Goal: Use online tool/utility: Utilize a website feature to perform a specific function

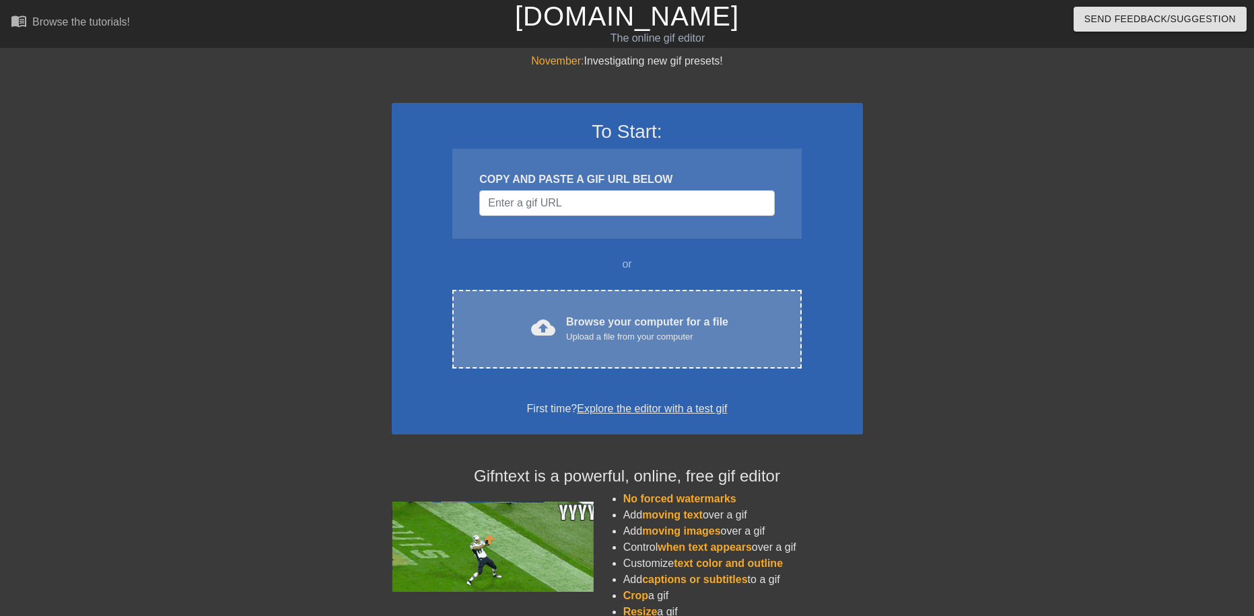
click at [605, 324] on div "Browse your computer for a file Upload a file from your computer" at bounding box center [647, 329] width 162 height 30
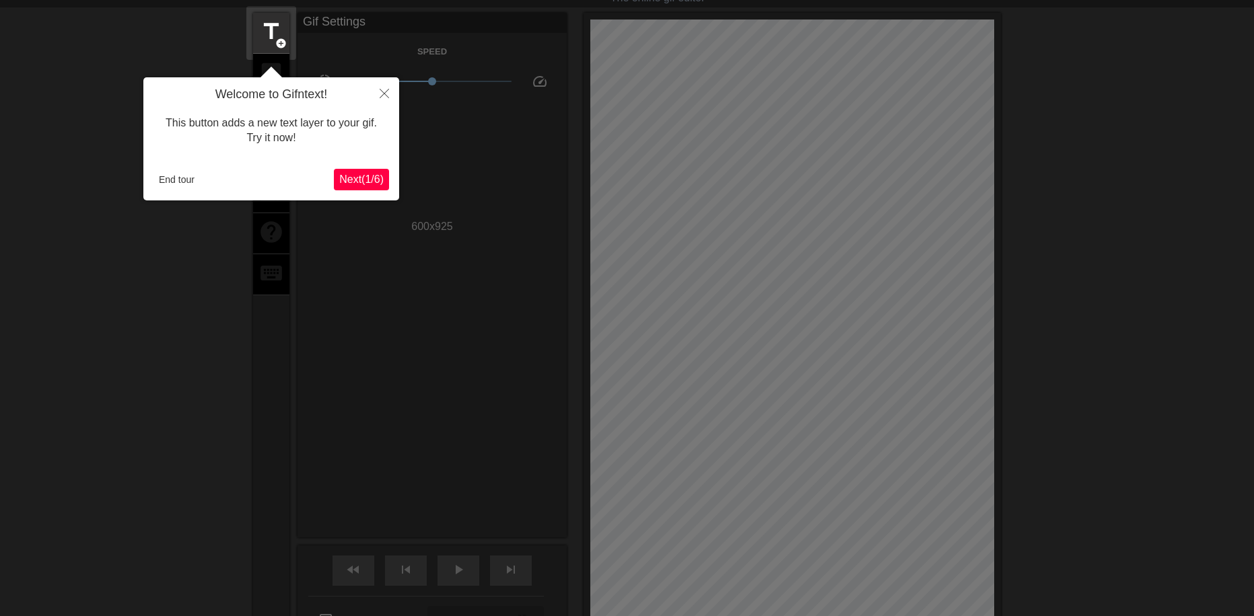
scroll to position [33, 0]
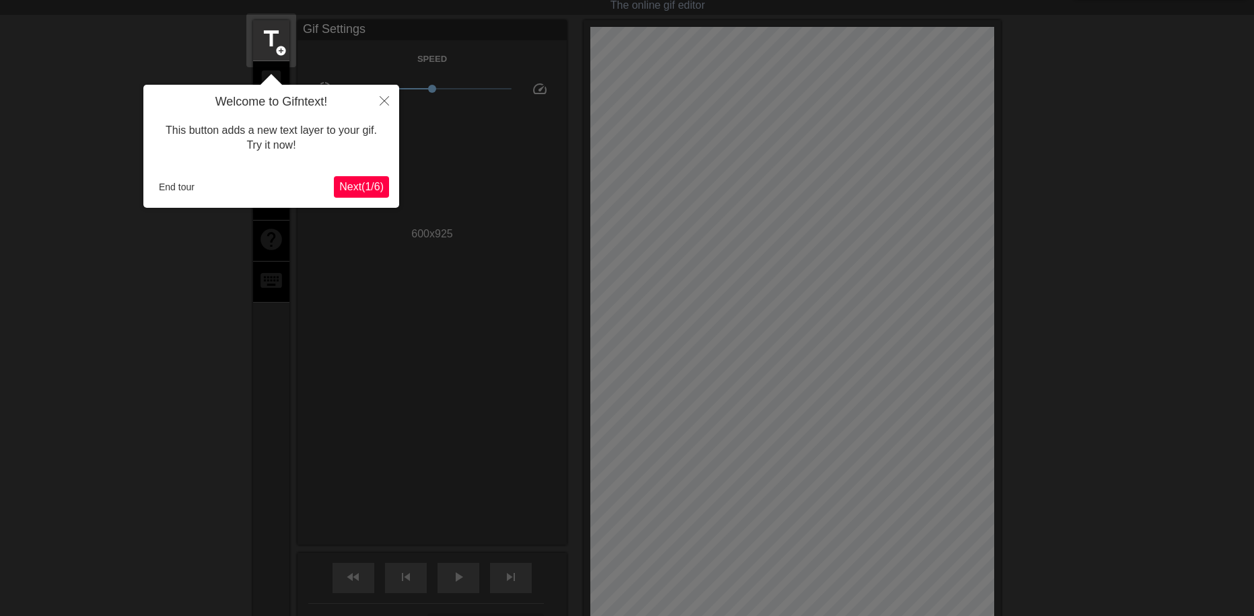
click at [359, 194] on button "Next ( 1 / 6 )" at bounding box center [361, 187] width 55 height 22
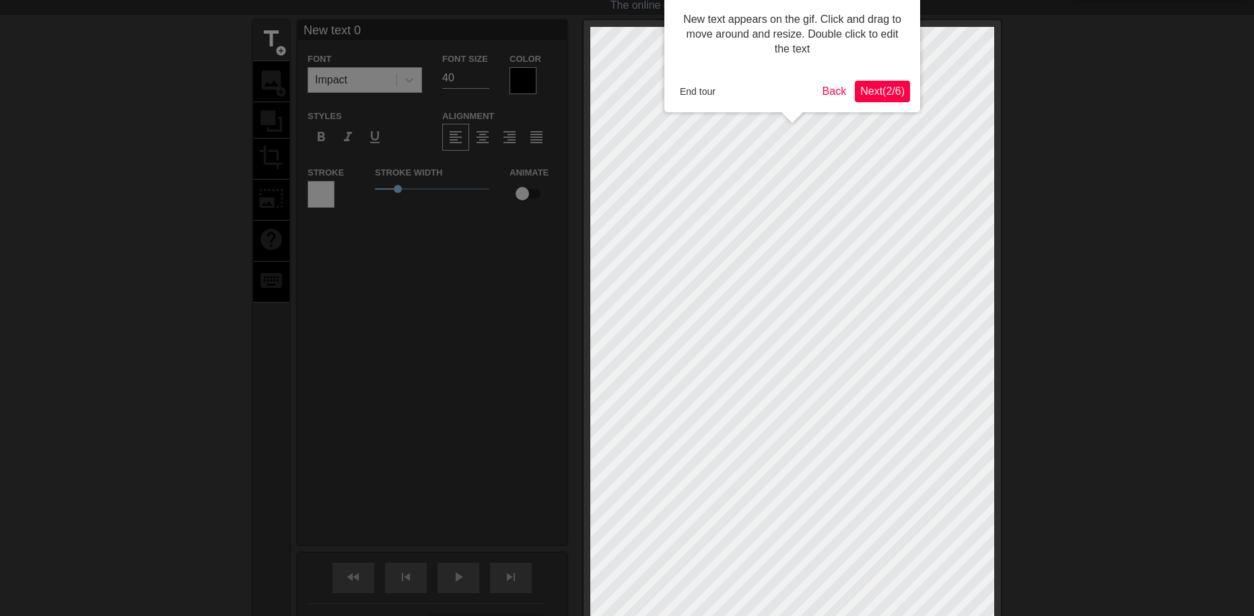
scroll to position [0, 0]
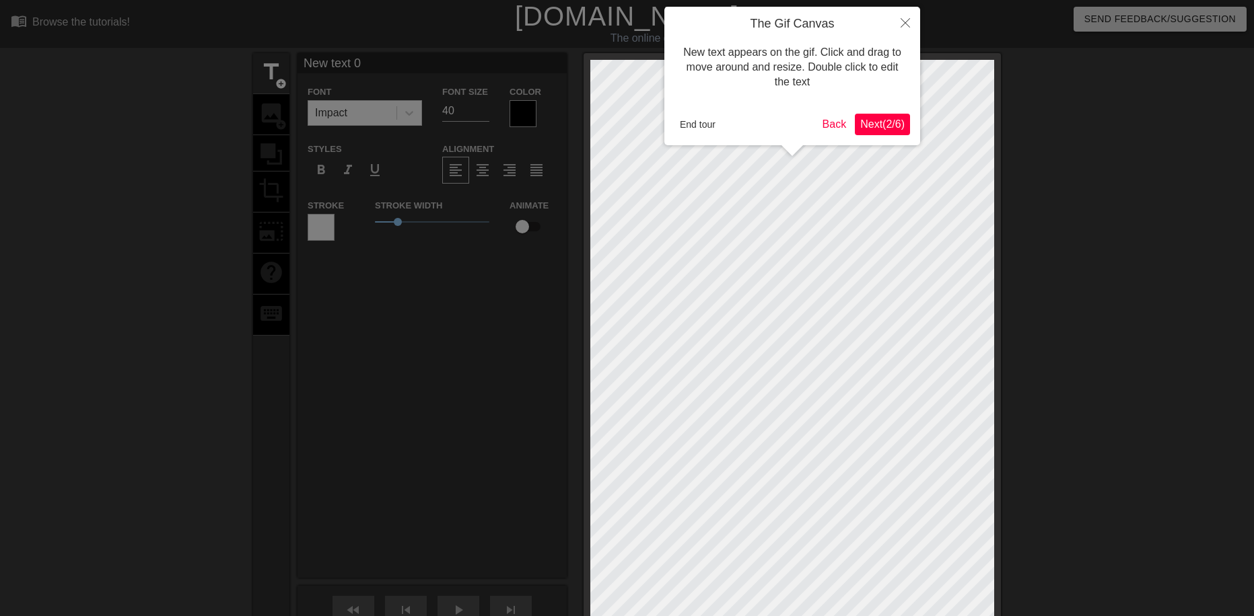
click at [888, 115] on button "Next ( 2 / 6 )" at bounding box center [882, 125] width 55 height 22
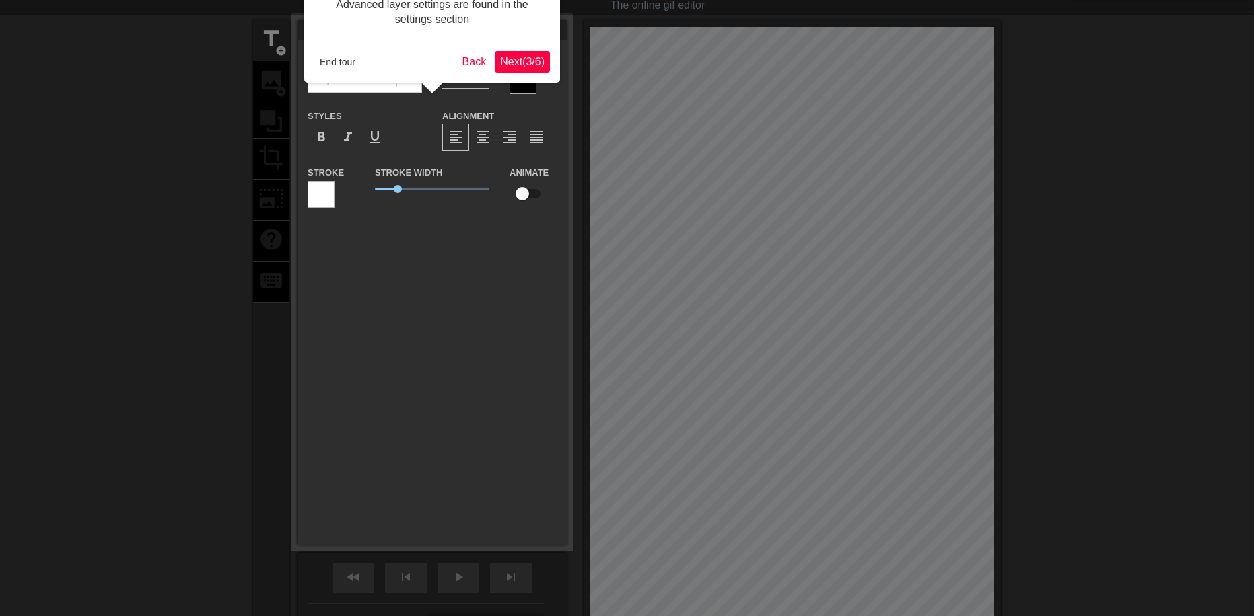
click at [508, 46] on div "Advanced layer settings are found in the settings section End tour Back Next ( …" at bounding box center [432, 28] width 256 height 109
click at [515, 57] on span "Next ( 3 / 6 )" at bounding box center [522, 61] width 44 height 11
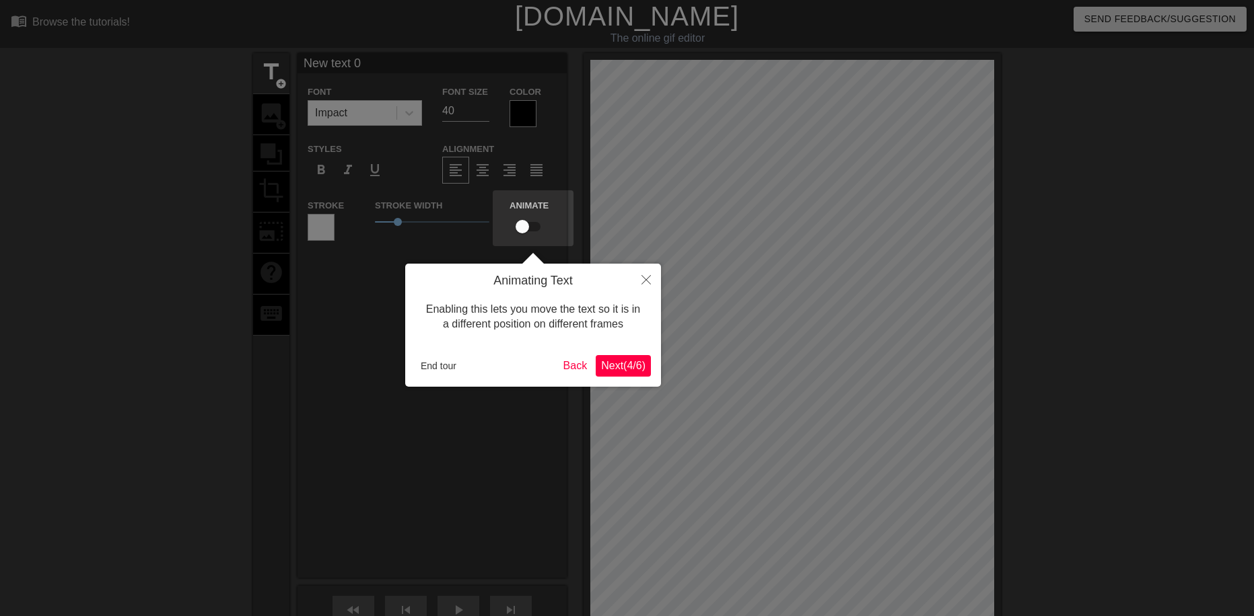
click at [620, 369] on span "Next ( 4 / 6 )" at bounding box center [623, 365] width 44 height 11
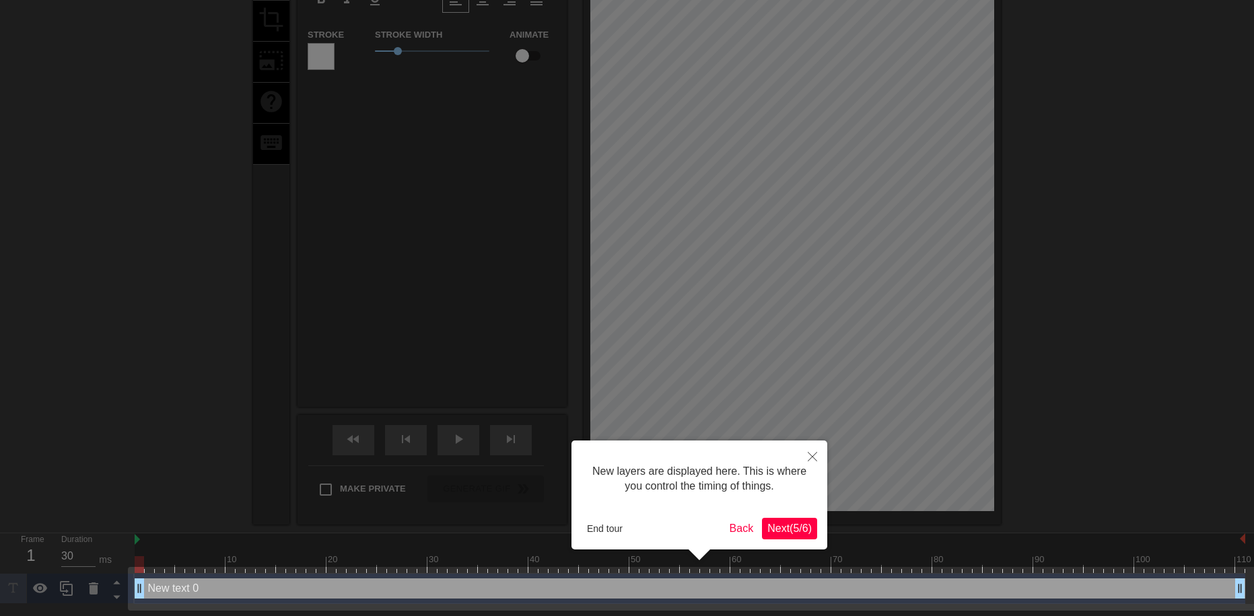
click at [788, 523] on span "Next ( 5 / 6 )" at bounding box center [789, 528] width 44 height 11
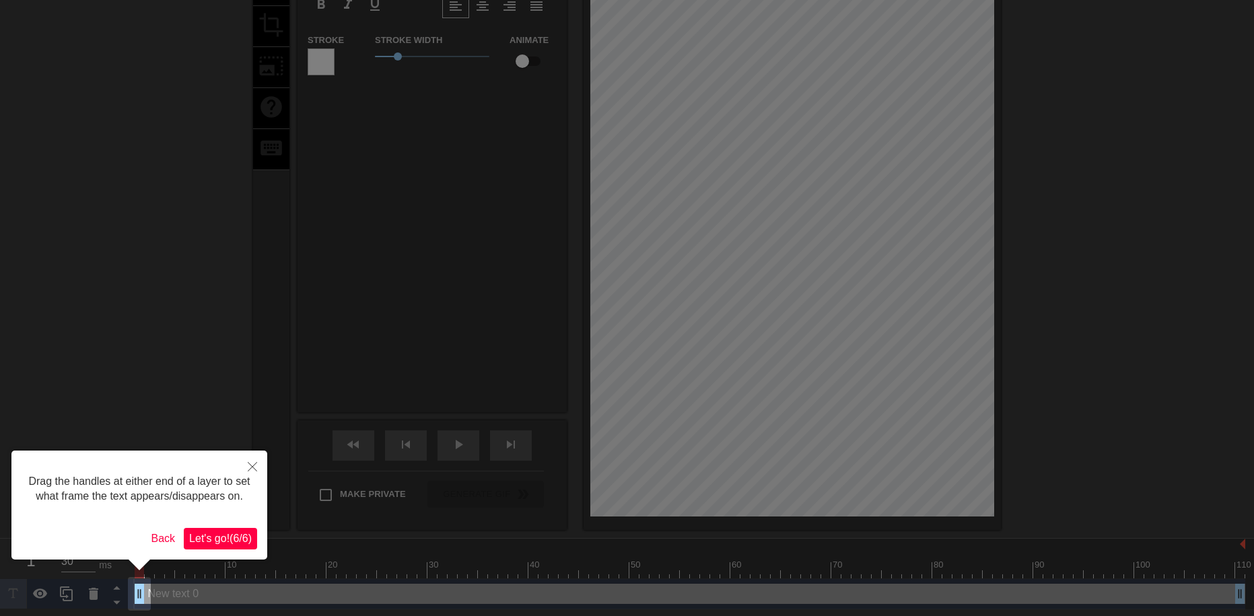
click at [200, 536] on span "Let's go! ( 6 / 6 )" at bounding box center [220, 538] width 63 height 11
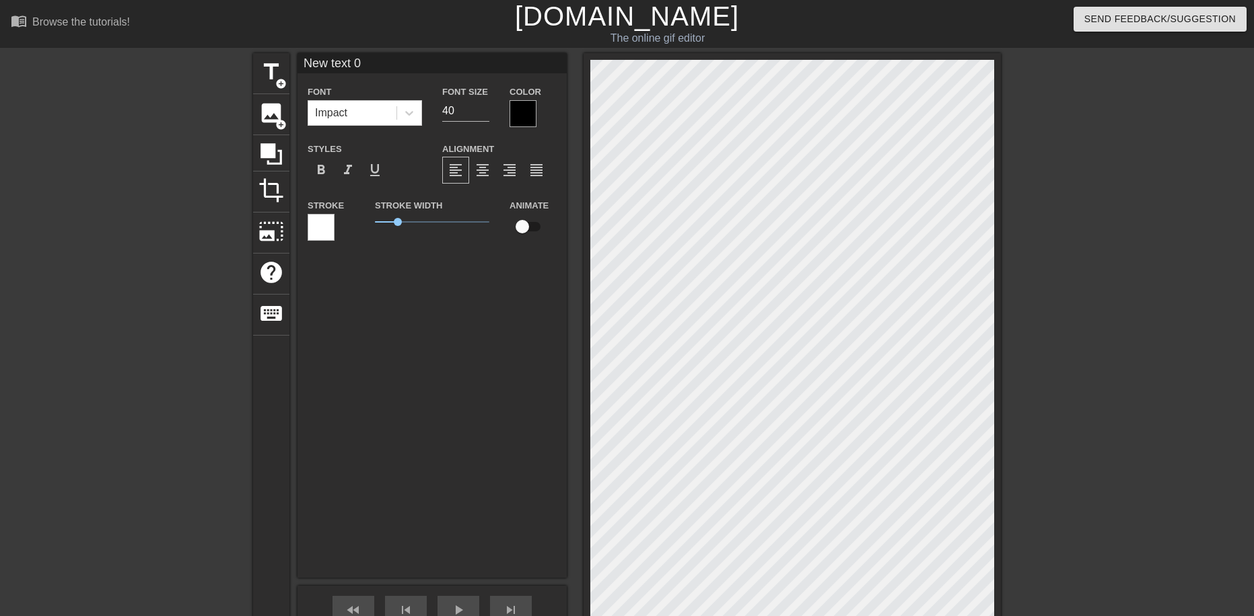
click at [316, 235] on div at bounding box center [321, 227] width 27 height 27
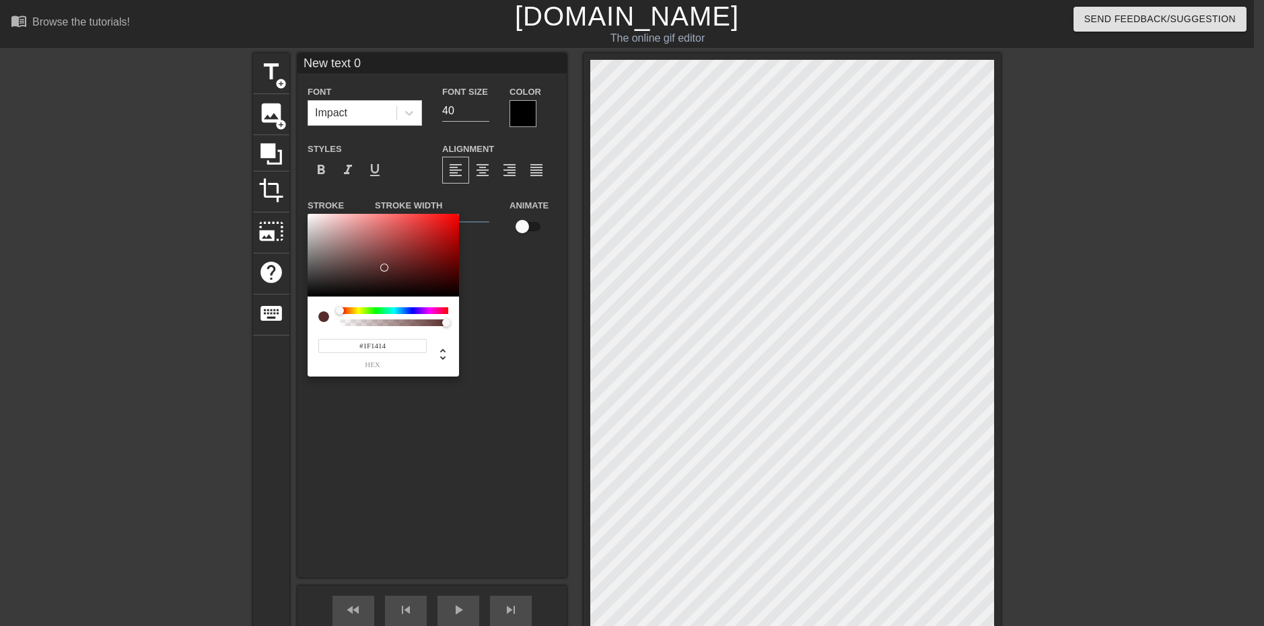
type input "#000000"
drag, startPoint x: 385, startPoint y: 268, endPoint x: 279, endPoint y: 414, distance: 181.2
click at [159, 387] on div "#000000 hex" at bounding box center [632, 313] width 1264 height 626
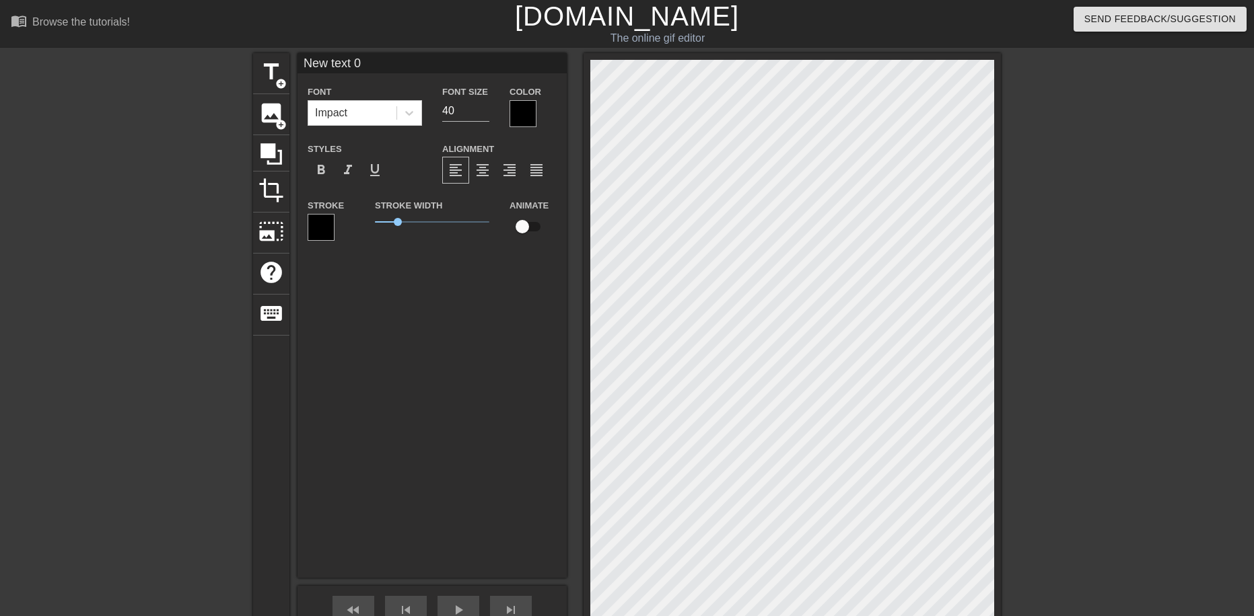
scroll to position [2, 1]
type input "S"
type textarea "S"
type input "SY"
type textarea "SY"
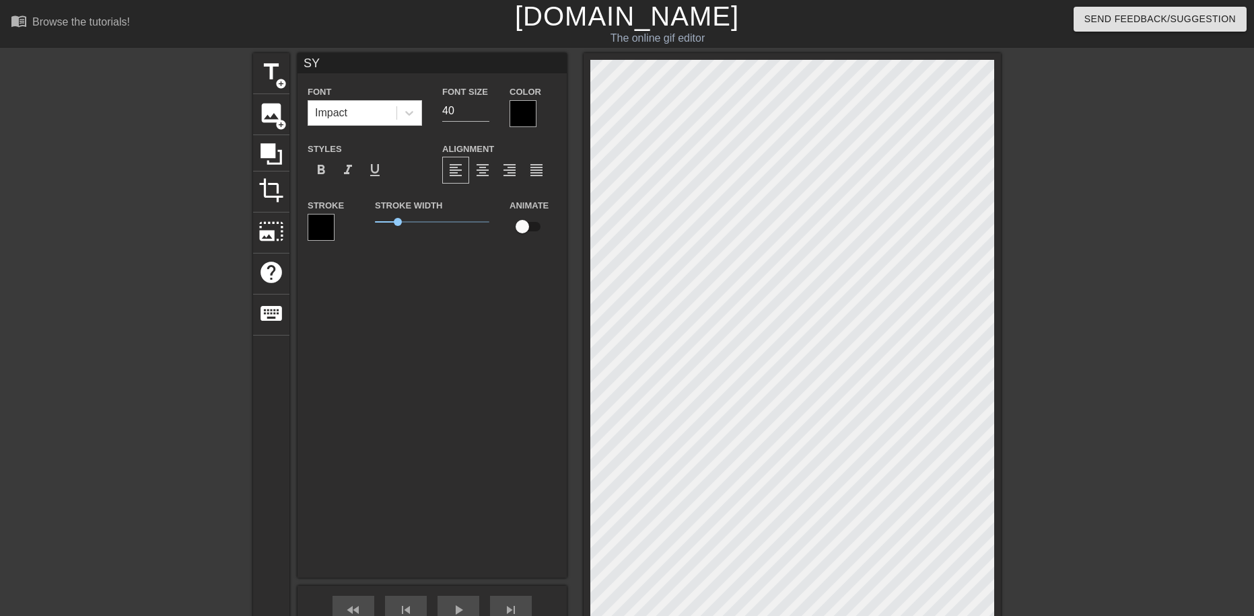
type input "SYB"
type textarea "SYB"
type input "SY"
type textarea "SY"
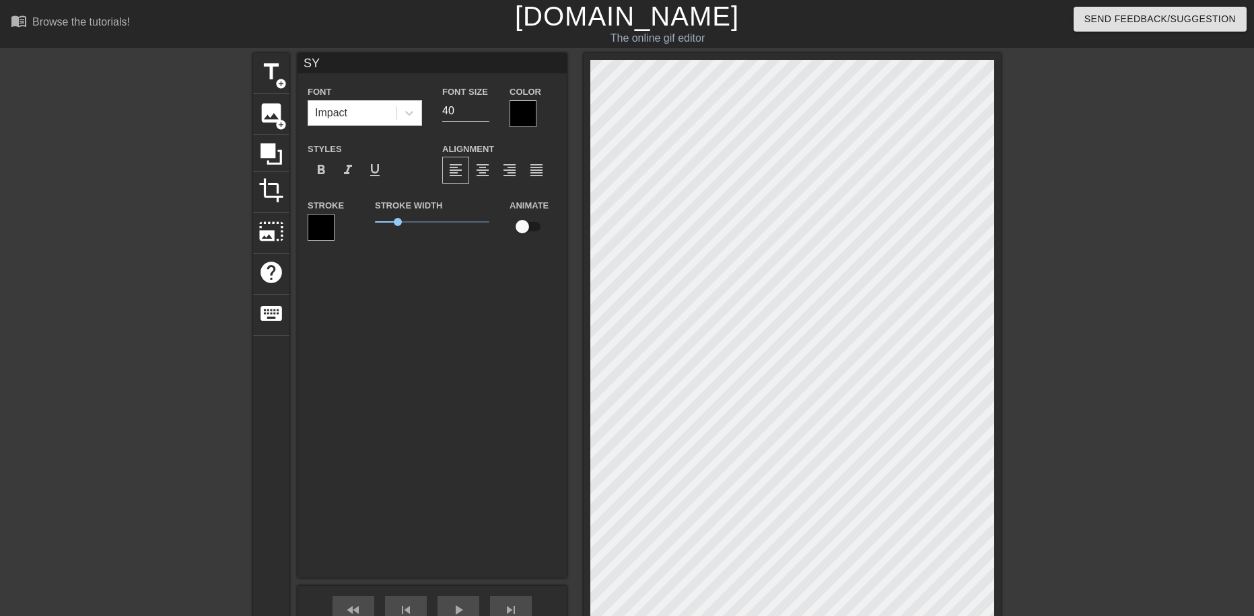
type input "S"
type textarea "S"
type input "s"
type textarea "s"
type input "sy"
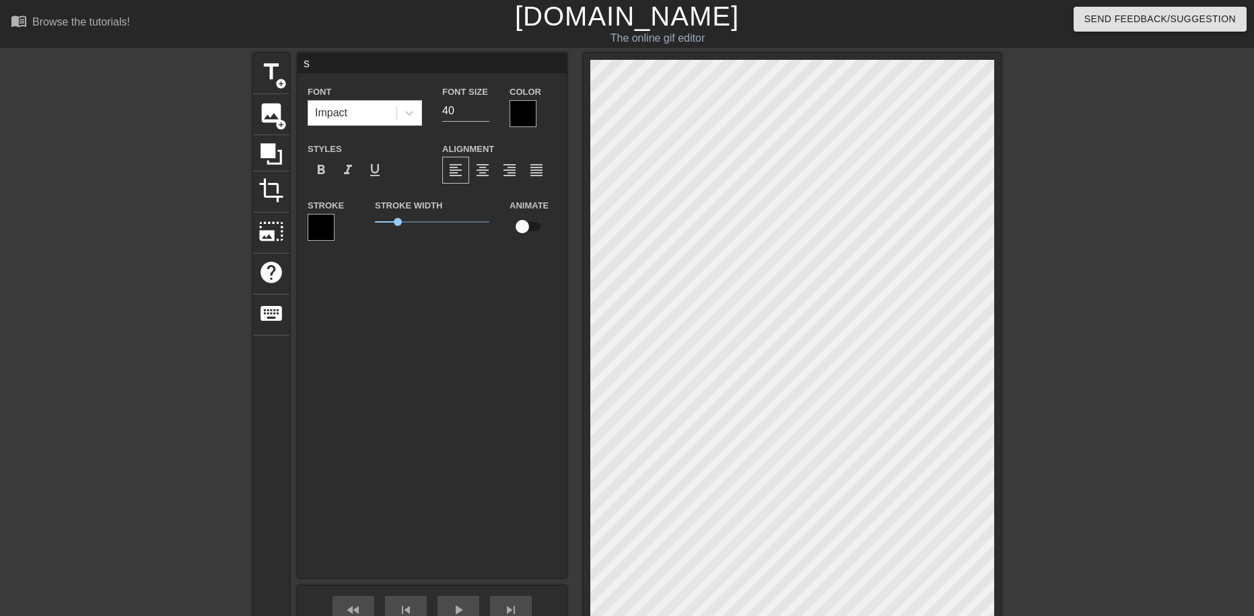
type textarea "sy"
type input "syb"
type textarea "syb"
type input "syba"
type textarea "syba"
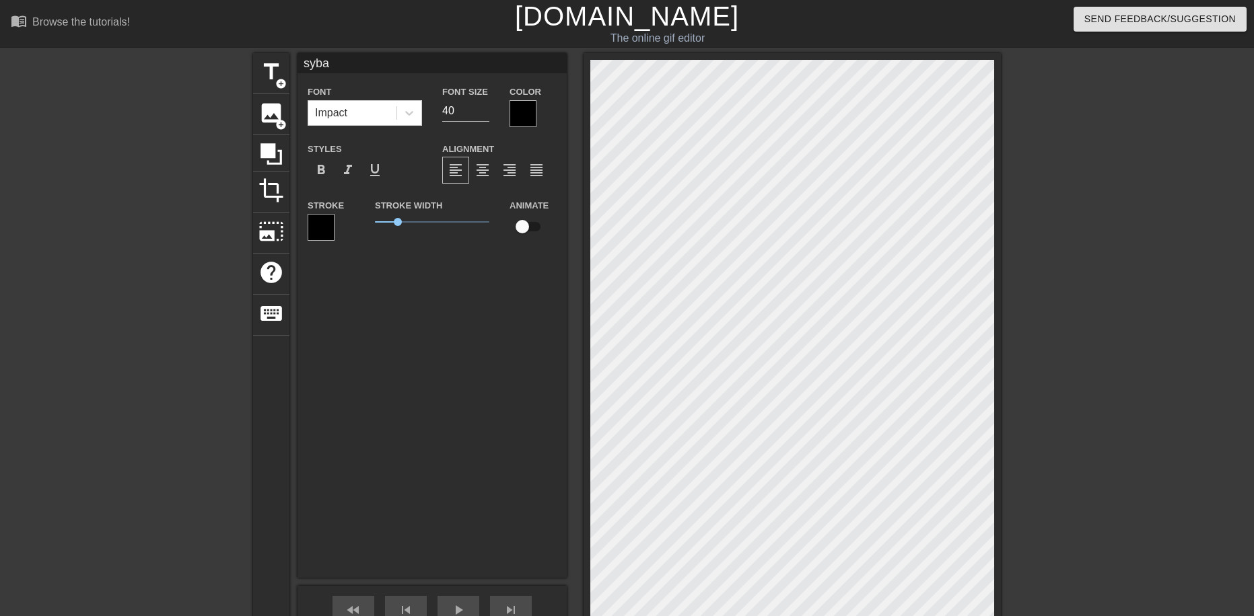
type input "sybau"
type textarea "sybau"
type input "sybau"
type textarea "sybau"
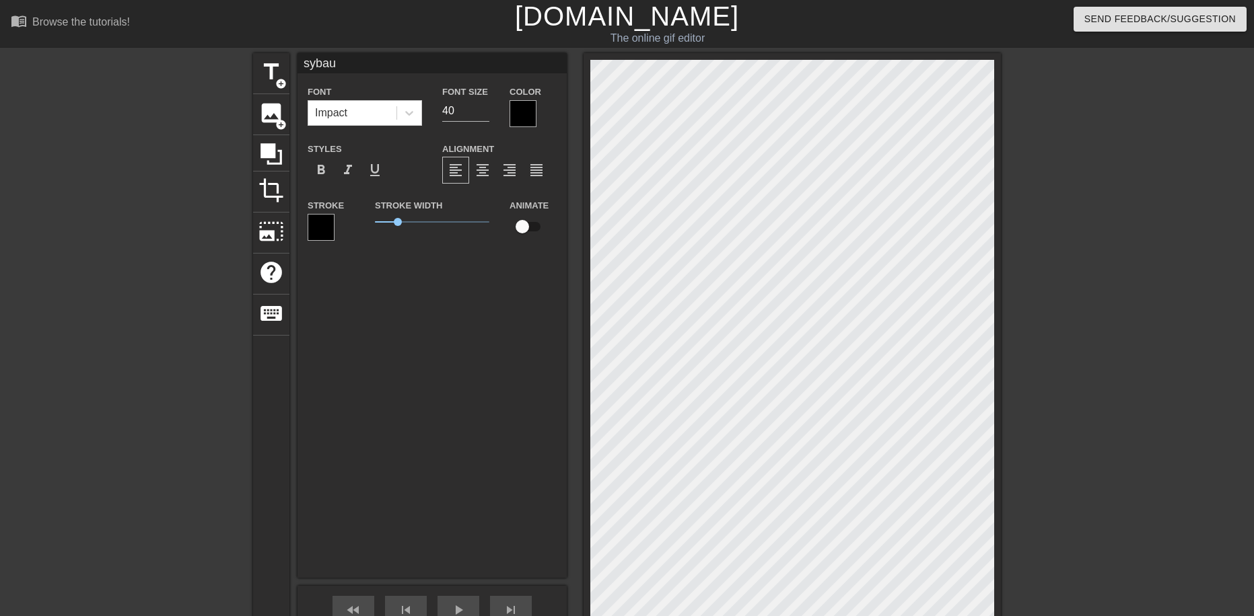
type input "sybau [PERSON_NAME]"
type textarea "sybau [PERSON_NAME]"
type input "sybau"
type textarea "sybau"
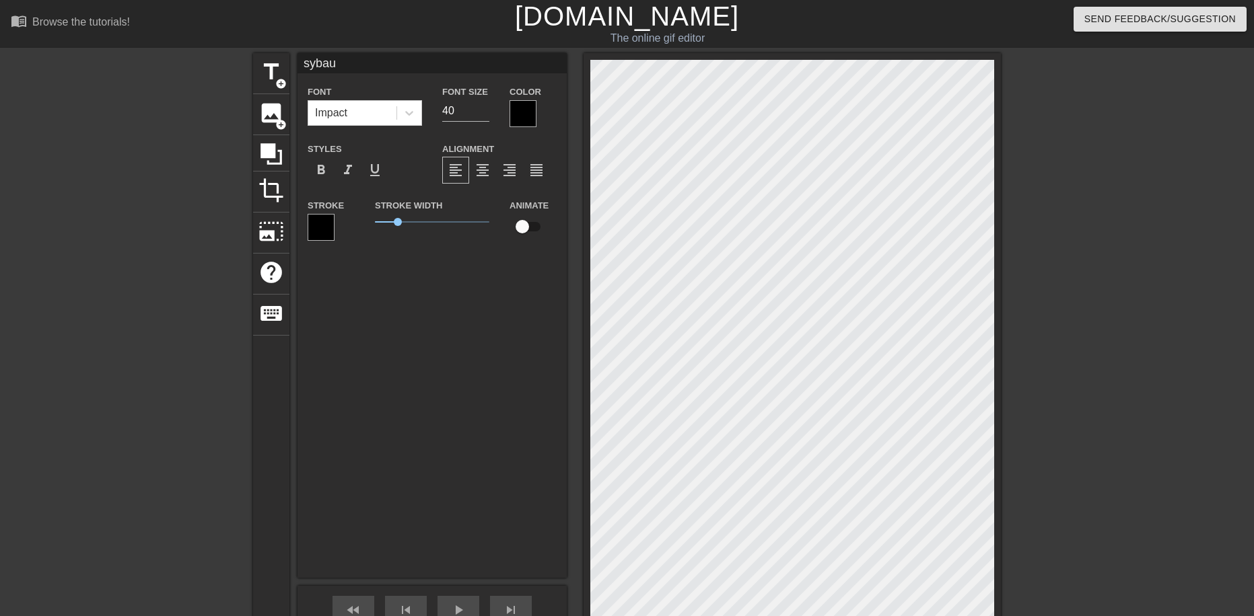
paste textarea "🥀"
type input "sybau 🥀"
type textarea "sybau 🥀"
drag, startPoint x: 406, startPoint y: 221, endPoint x: 141, endPoint y: 244, distance: 266.2
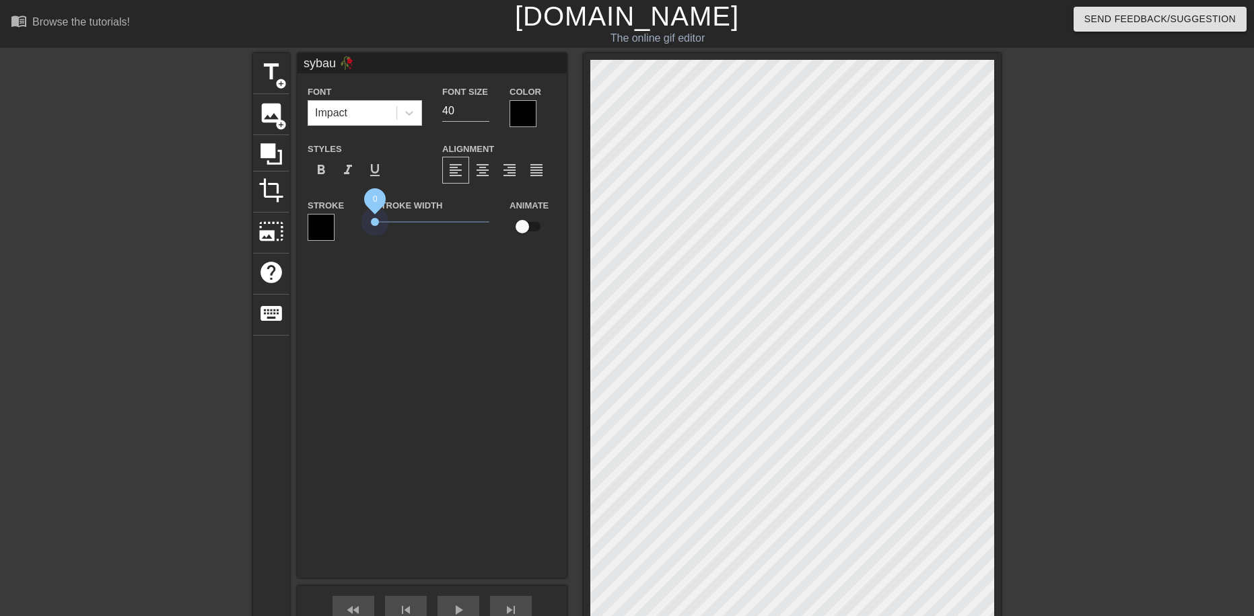
click at [141, 244] on div "title add_circle image add_circle crop photo_size_select_large help keyboard sy…" at bounding box center [627, 374] width 1254 height 643
click at [454, 334] on div "sybau 🥀 Font Impact Font Size 40 Color Styles format_bold format_italic format_…" at bounding box center [431, 315] width 269 height 525
click at [526, 229] on input "checkbox" at bounding box center [522, 227] width 77 height 26
click at [526, 229] on input "checkbox" at bounding box center [535, 227] width 77 height 26
checkbox input "false"
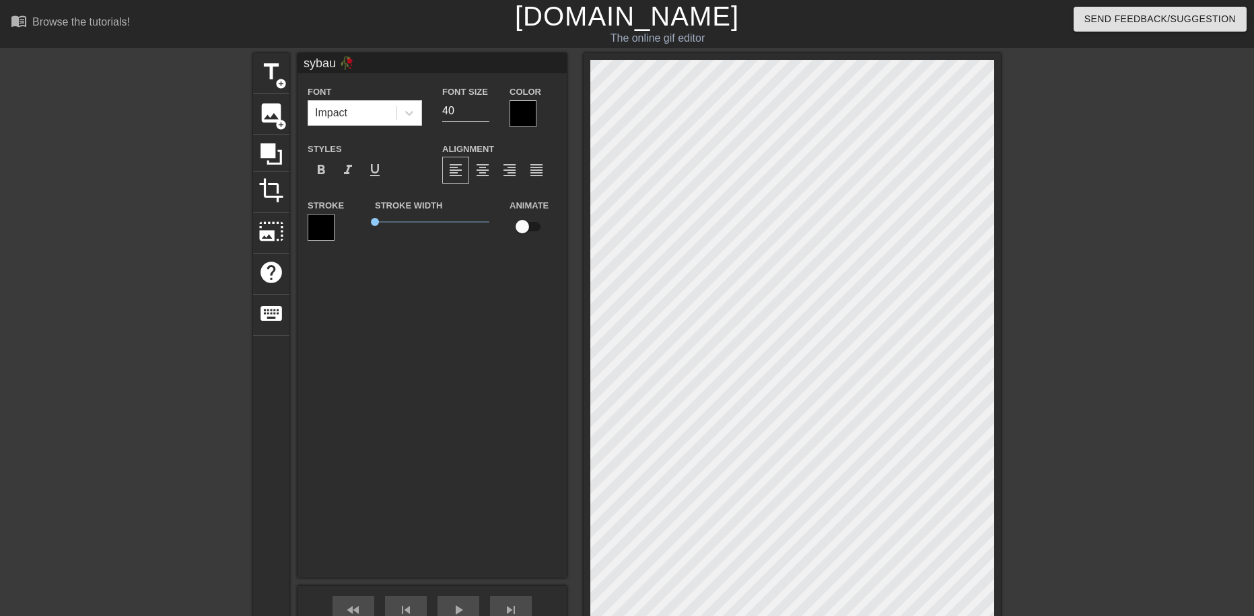
scroll to position [2, 3]
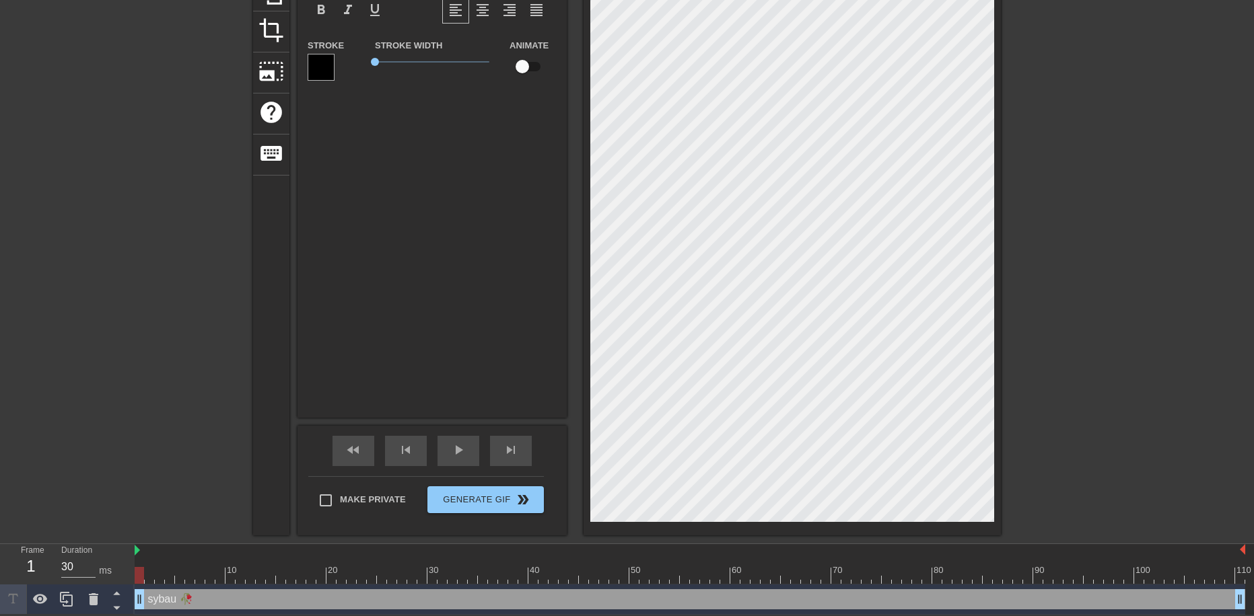
click at [445, 255] on div "sybau 🥀 Font Impact Font Size 40 Color Styles format_bold format_italic format_…" at bounding box center [431, 155] width 269 height 525
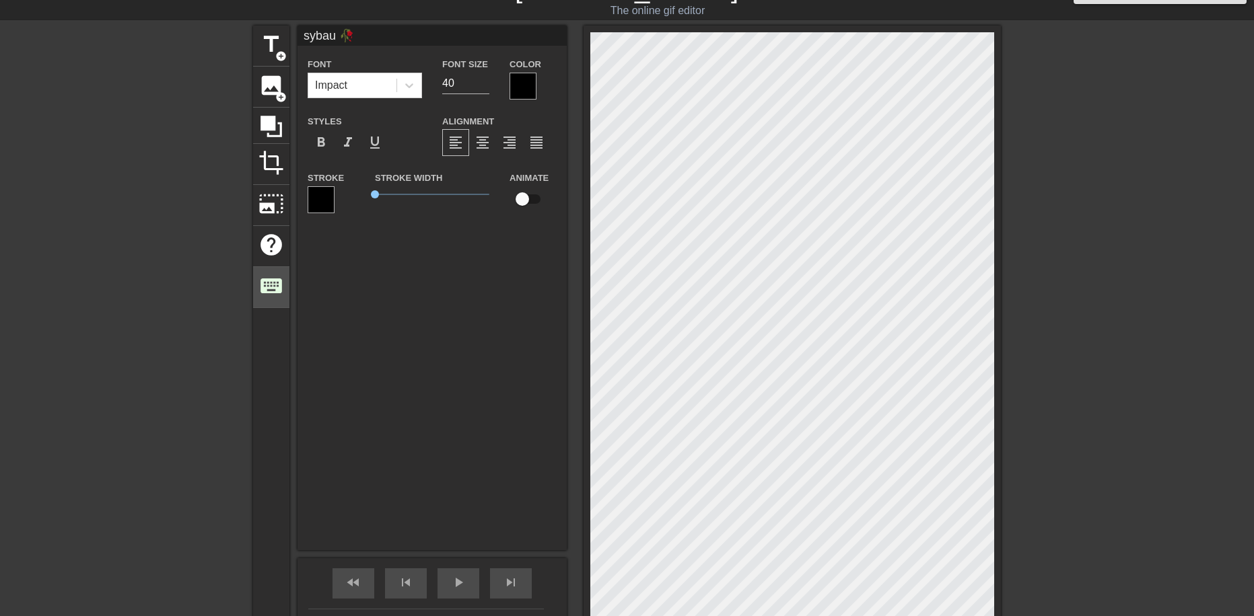
scroll to position [27, 0]
click at [280, 207] on span "photo_size_select_large" at bounding box center [271, 205] width 26 height 26
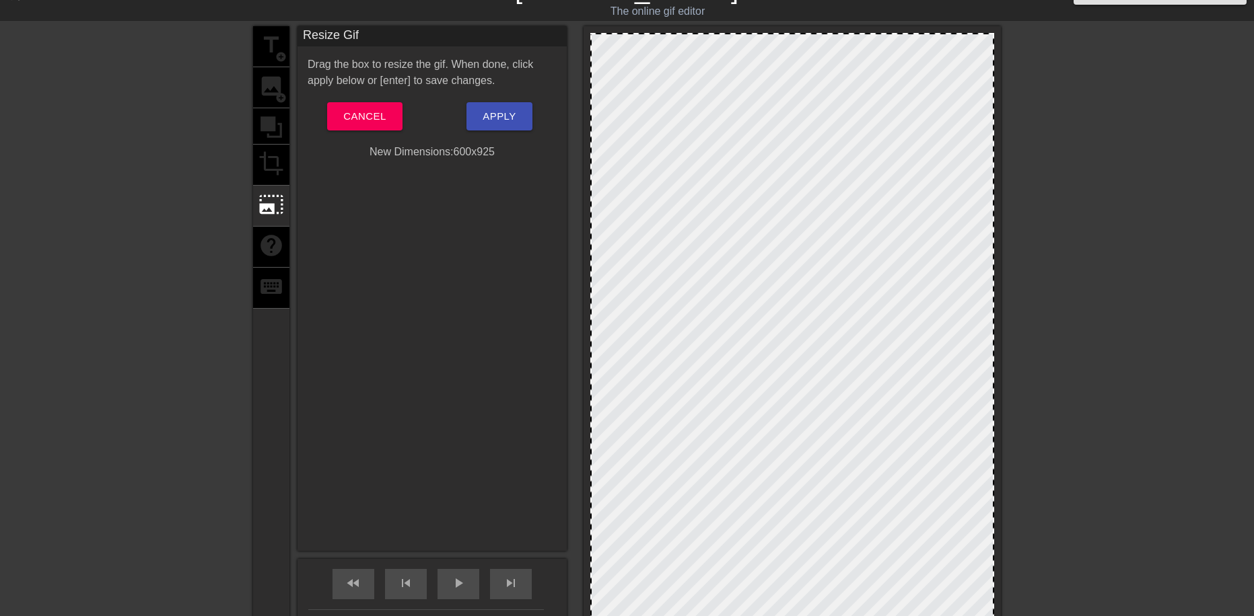
click at [763, 37] on div at bounding box center [792, 344] width 404 height 622
click at [766, 32] on div at bounding box center [791, 347] width 417 height 643
click at [774, 20] on div "menu_book Browse the tutorials! [DOMAIN_NAME] The online gif editor Send Feedba…" at bounding box center [627, 360] width 1254 height 775
click at [774, 23] on div "menu_book Browse the tutorials! [DOMAIN_NAME] The online gif editor Send Feedba…" at bounding box center [627, 360] width 1254 height 775
drag, startPoint x: 774, startPoint y: 34, endPoint x: 772, endPoint y: 46, distance: 12.2
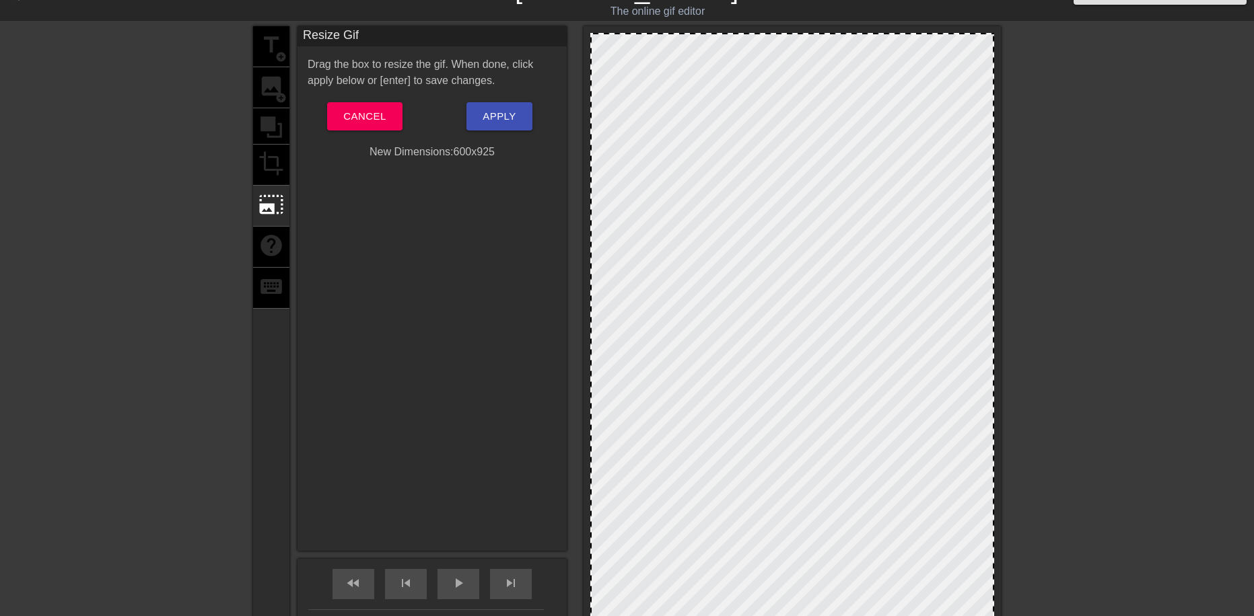
click at [772, 46] on div at bounding box center [791, 347] width 417 height 643
drag, startPoint x: 778, startPoint y: 38, endPoint x: 681, endPoint y: 332, distance: 309.6
click at [766, 164] on div at bounding box center [792, 344] width 404 height 622
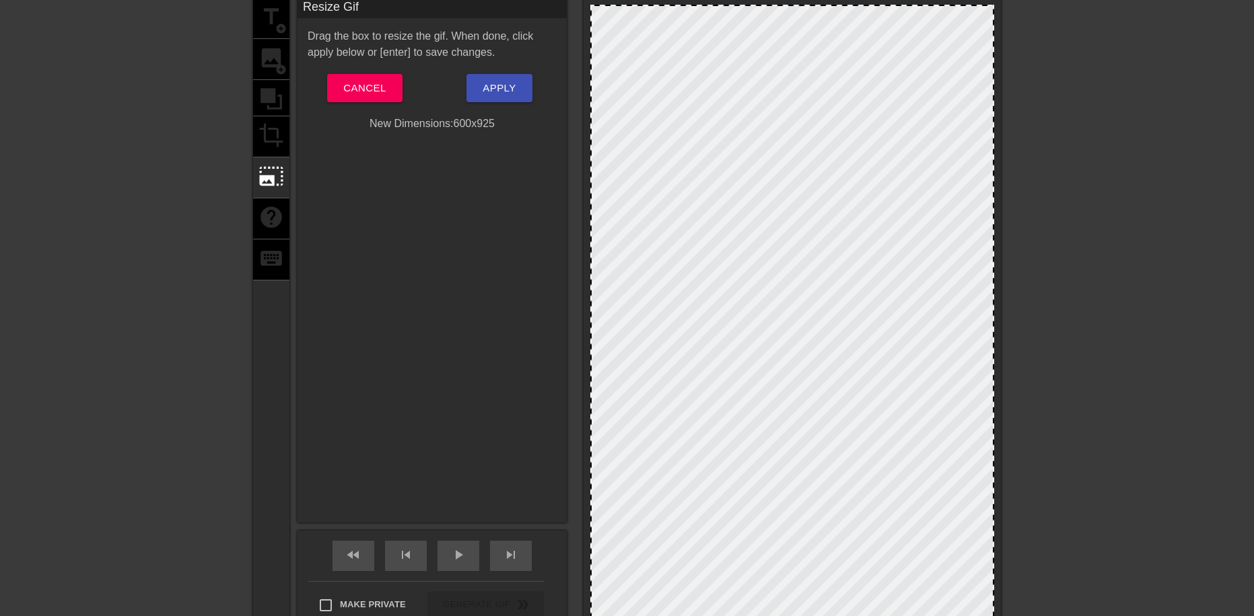
scroll to position [0, 0]
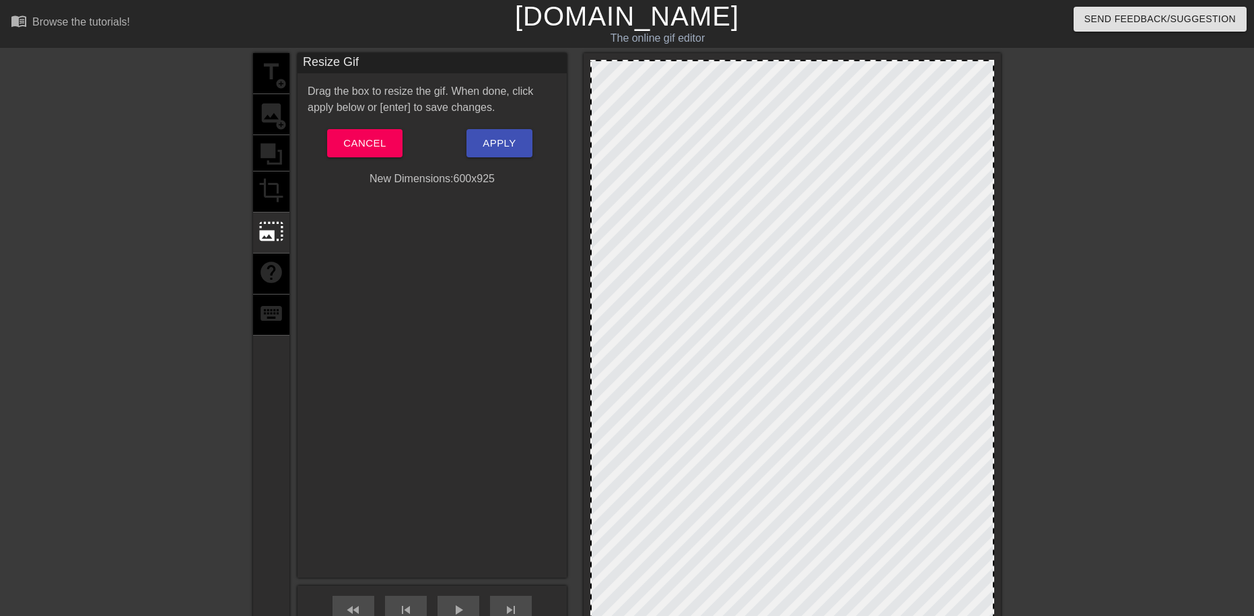
drag, startPoint x: 734, startPoint y: 143, endPoint x: 583, endPoint y: 225, distance: 172.5
click at [591, 229] on div at bounding box center [792, 371] width 404 height 622
click at [582, 226] on div "title add_circle image add_circle crop photo_size_select_large help keyboard Re…" at bounding box center [627, 374] width 748 height 643
drag, startPoint x: 667, startPoint y: 274, endPoint x: 788, endPoint y: 369, distance: 154.3
click at [792, 336] on div at bounding box center [792, 371] width 404 height 622
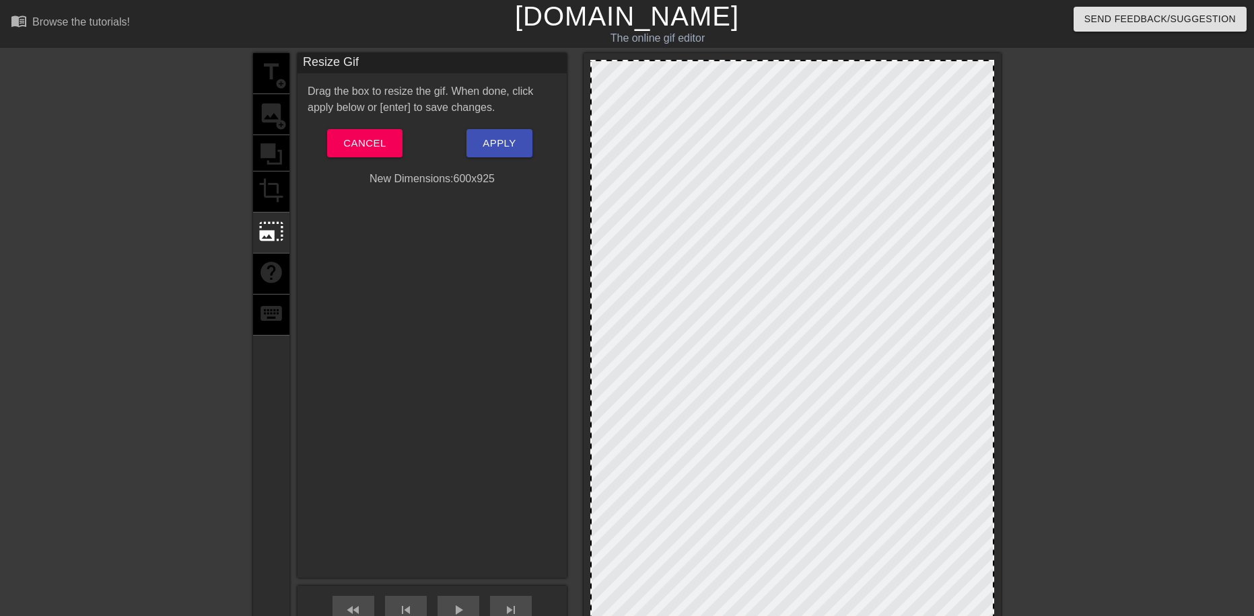
drag, startPoint x: 785, startPoint y: 380, endPoint x: 491, endPoint y: 178, distance: 356.7
click at [582, 243] on div "title add_circle image add_circle crop photo_size_select_large help keyboard Re…" at bounding box center [627, 374] width 748 height 643
drag, startPoint x: 591, startPoint y: 88, endPoint x: 611, endPoint y: 81, distance: 20.6
click at [616, 95] on div at bounding box center [792, 371] width 404 height 622
drag, startPoint x: 587, startPoint y: 61, endPoint x: 606, endPoint y: 75, distance: 23.0
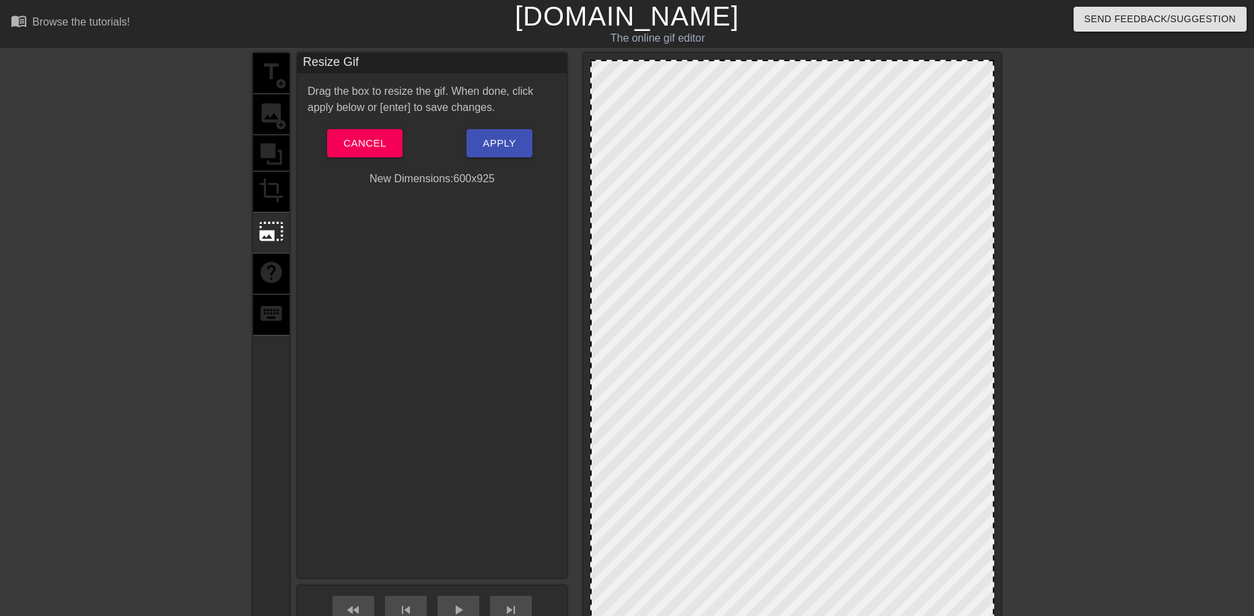
click at [606, 75] on div at bounding box center [791, 374] width 417 height 643
drag, startPoint x: 593, startPoint y: 310, endPoint x: 799, endPoint y: 285, distance: 207.5
click at [727, 291] on div at bounding box center [792, 371] width 404 height 622
drag, startPoint x: 799, startPoint y: 285, endPoint x: 543, endPoint y: 236, distance: 260.9
click at [550, 240] on div "title add_circle image add_circle crop photo_size_select_large help keyboard Re…" at bounding box center [627, 374] width 748 height 643
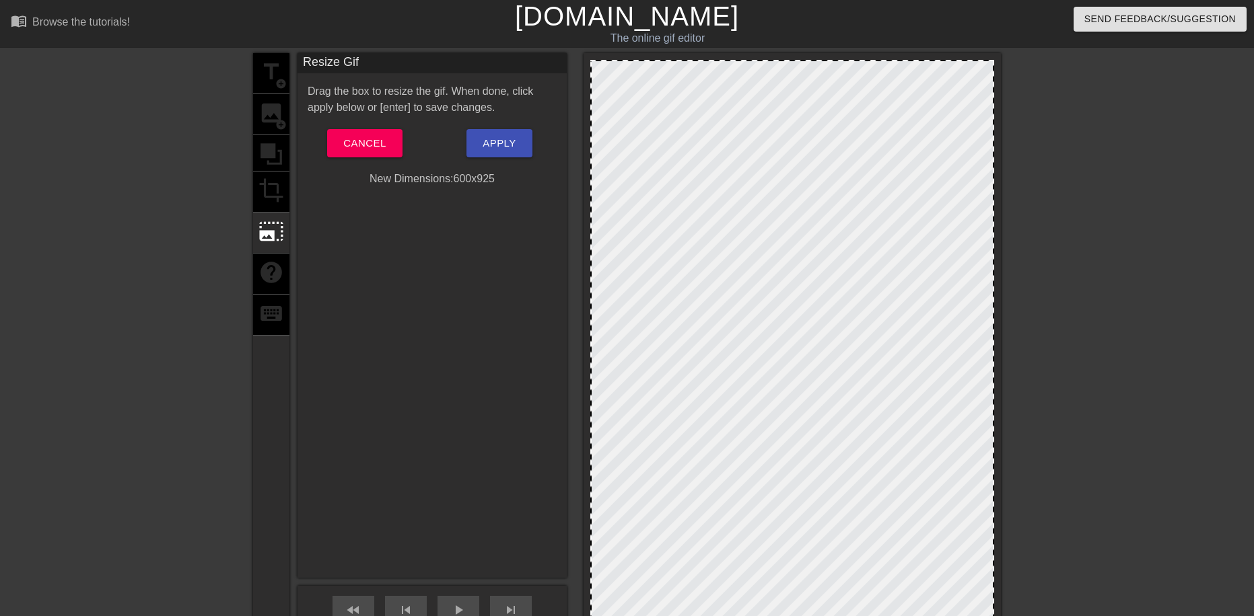
click at [689, 166] on div at bounding box center [792, 371] width 404 height 622
drag, startPoint x: 587, startPoint y: 100, endPoint x: 581, endPoint y: 116, distance: 17.0
drag, startPoint x: 581, startPoint y: 116, endPoint x: 601, endPoint y: 80, distance: 40.7
click at [602, 85] on div at bounding box center [792, 371] width 404 height 622
drag, startPoint x: 593, startPoint y: 64, endPoint x: 588, endPoint y: 51, distance: 13.6
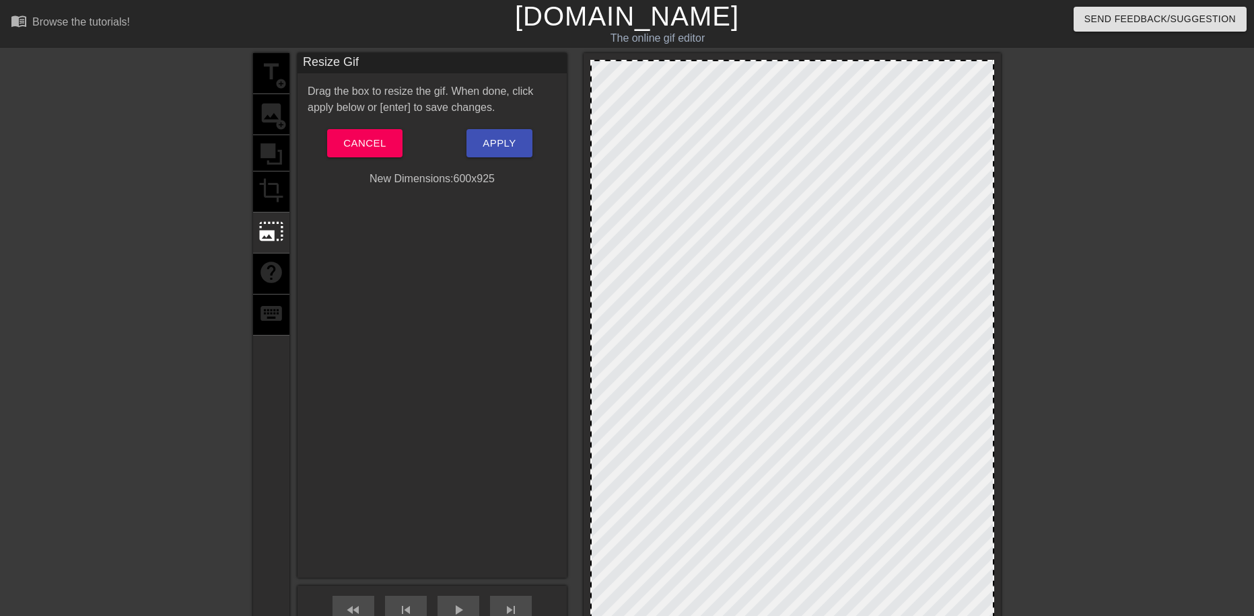
click at [587, 52] on div "menu_book Browse the tutorials! [DOMAIN_NAME] The online gif editor Send Feedba…" at bounding box center [627, 387] width 1254 height 775
drag, startPoint x: 591, startPoint y: 55, endPoint x: 649, endPoint y: 75, distance: 61.1
click at [609, 67] on div at bounding box center [791, 374] width 417 height 643
drag, startPoint x: 688, startPoint y: 144, endPoint x: 719, endPoint y: 245, distance: 105.4
click at [717, 242] on div at bounding box center [792, 371] width 404 height 622
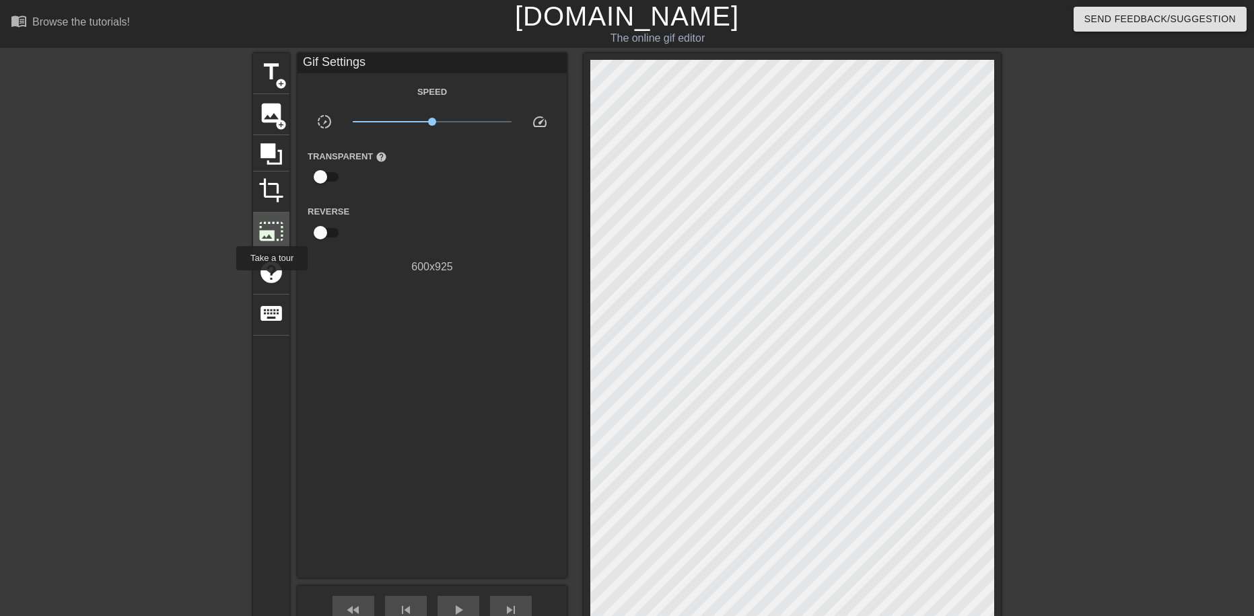
click at [256, 225] on div "photo_size_select_large" at bounding box center [271, 233] width 36 height 41
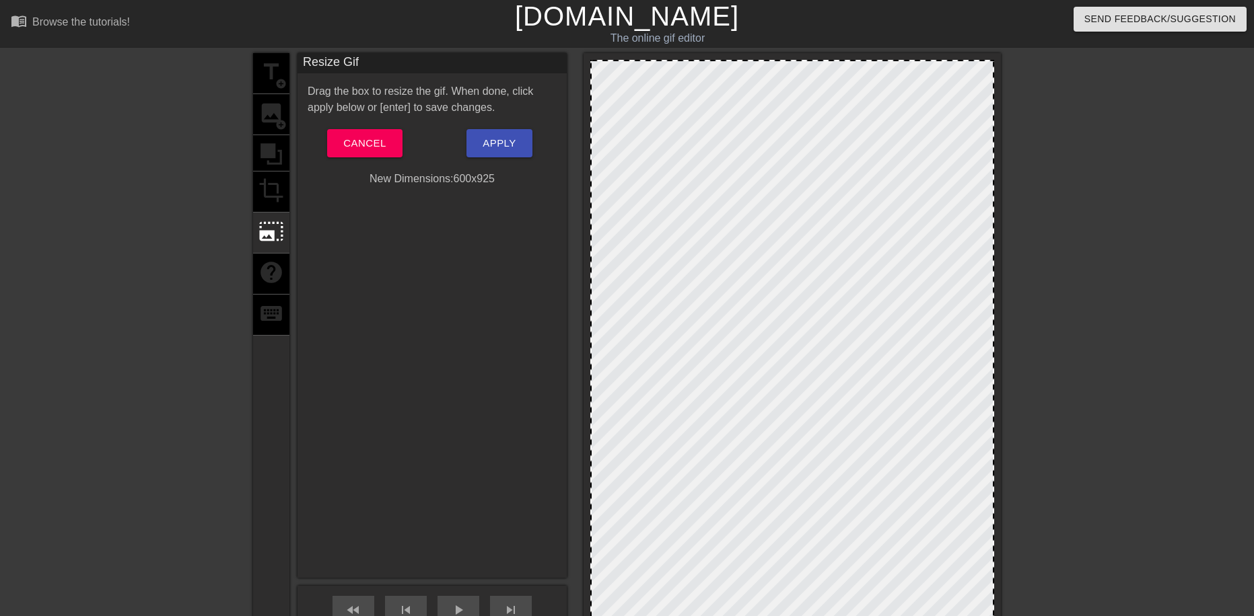
drag, startPoint x: 447, startPoint y: 189, endPoint x: 456, endPoint y: 180, distance: 12.9
click at [455, 182] on div "Resize Gif Drag the box to resize the gif. When done, click apply below or [ent…" at bounding box center [431, 315] width 269 height 525
drag, startPoint x: 462, startPoint y: 175, endPoint x: 584, endPoint y: 178, distance: 122.5
click at [520, 176] on div "New Dimensions: 600 x 925" at bounding box center [431, 179] width 269 height 16
drag, startPoint x: 673, startPoint y: 213, endPoint x: 575, endPoint y: 281, distance: 118.5
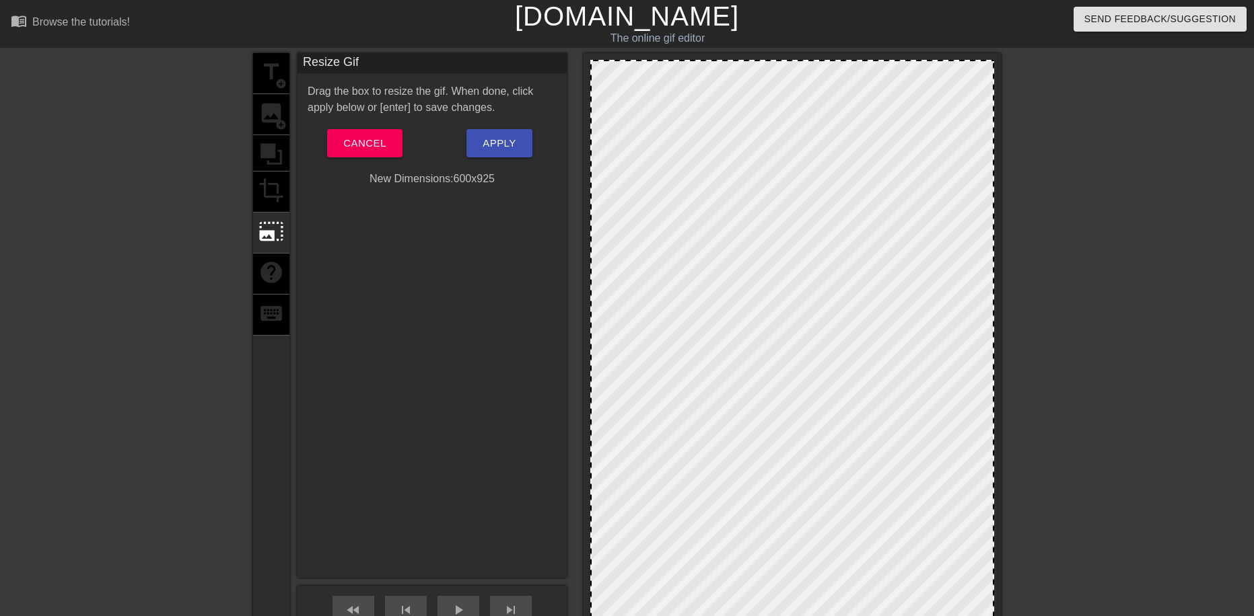
click at [575, 281] on div "title add_circle image add_circle crop photo_size_select_large help keyboard Re…" at bounding box center [627, 374] width 748 height 643
click at [593, 266] on div at bounding box center [792, 371] width 404 height 622
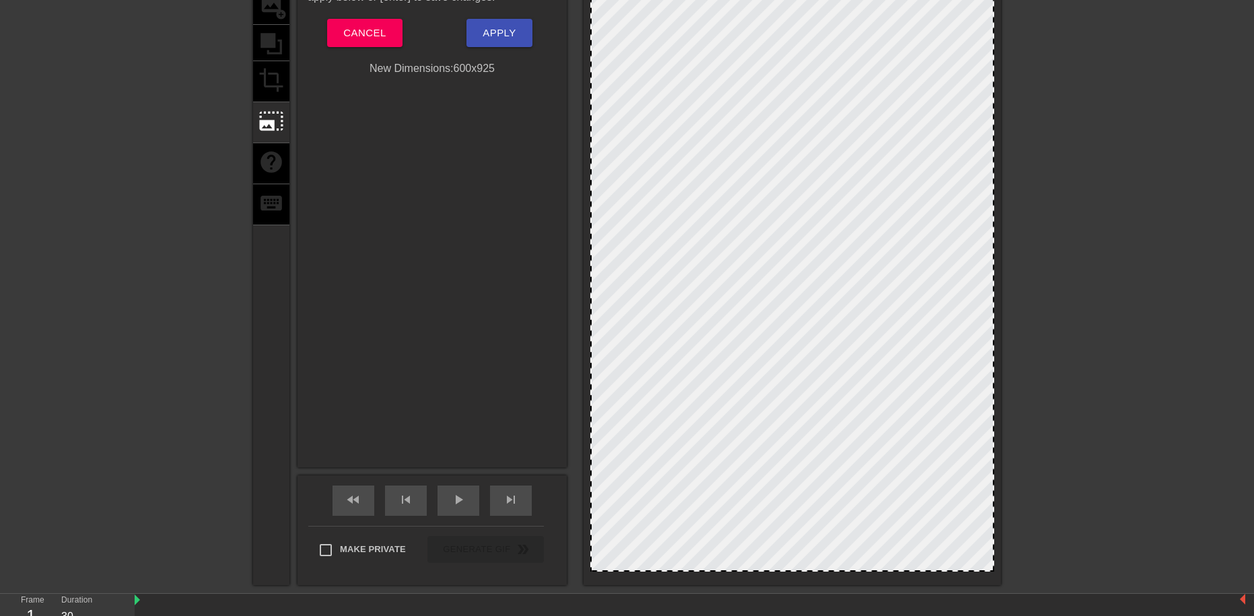
scroll to position [161, 0]
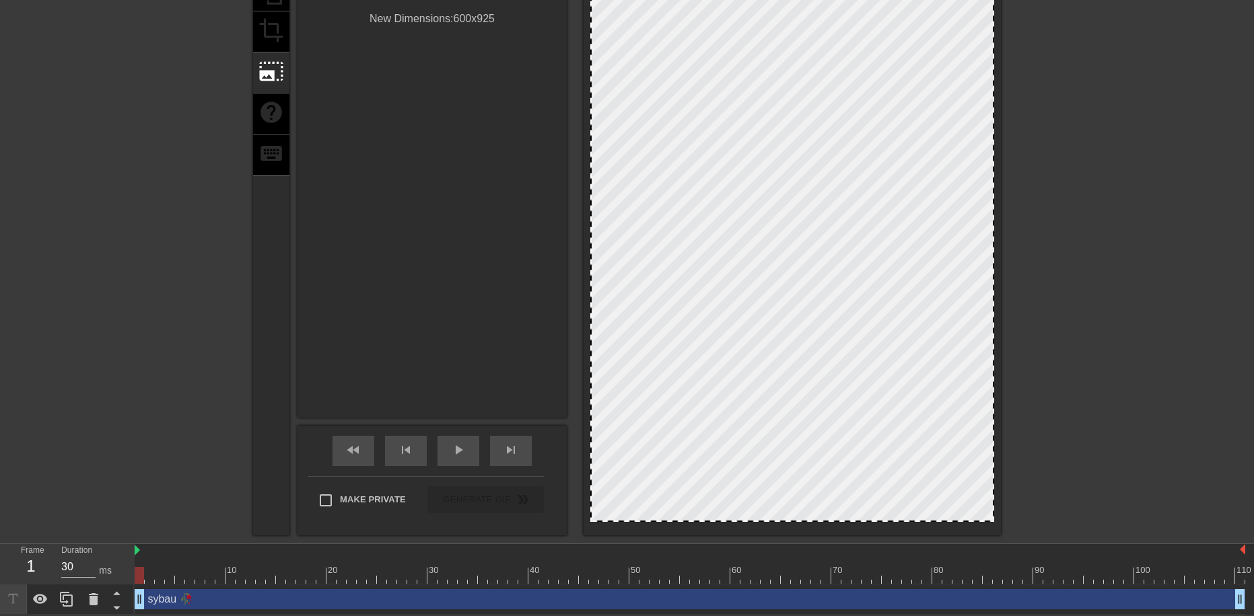
drag, startPoint x: 625, startPoint y: 447, endPoint x: 581, endPoint y: 498, distance: 67.3
click at [578, 491] on div "title add_circle image add_circle crop photo_size_select_large help keyboard Re…" at bounding box center [627, 214] width 748 height 643
click at [591, 524] on div at bounding box center [791, 214] width 417 height 643
click at [589, 527] on div at bounding box center [791, 214] width 417 height 643
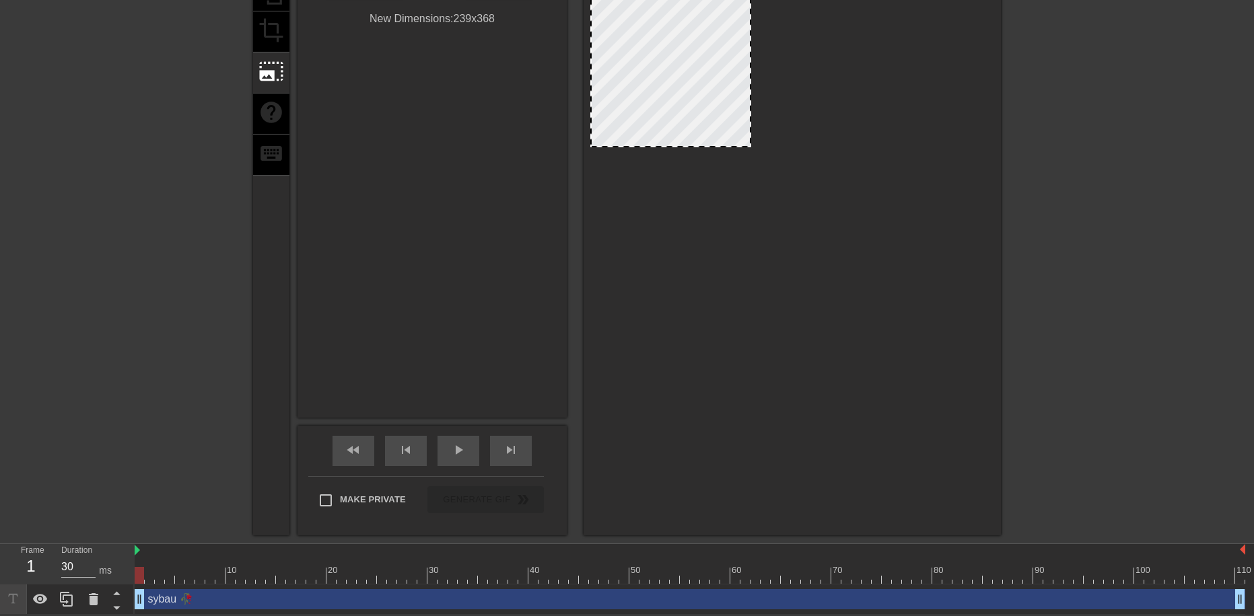
drag, startPoint x: 594, startPoint y: 519, endPoint x: 673, endPoint y: 145, distance: 383.0
click at [673, 145] on div at bounding box center [670, 146] width 158 height 7
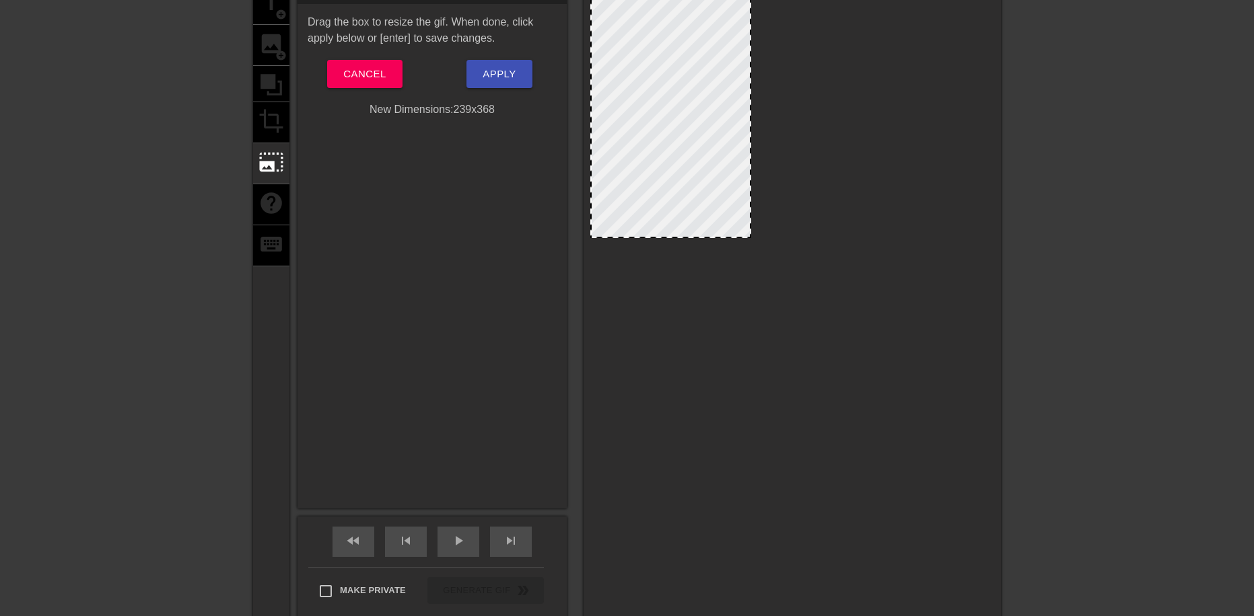
scroll to position [0, 0]
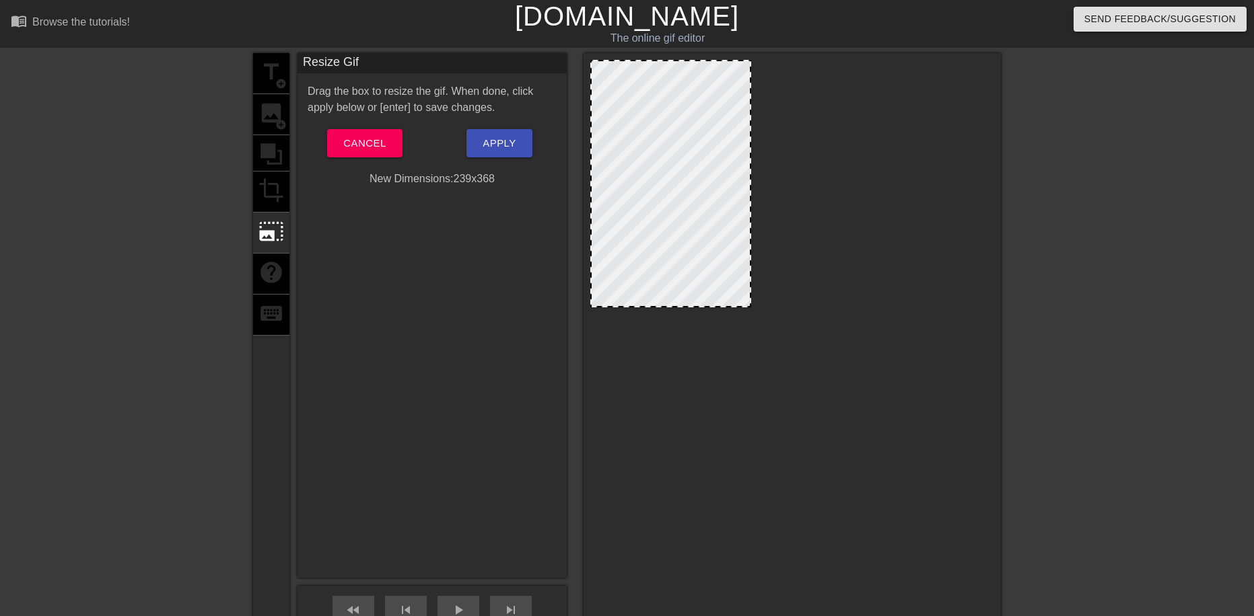
click at [273, 192] on div "title add_circle image add_circle crop photo_size_select_large help keyboard" at bounding box center [271, 374] width 36 height 643
click at [349, 138] on span "Cancel" at bounding box center [364, 143] width 42 height 17
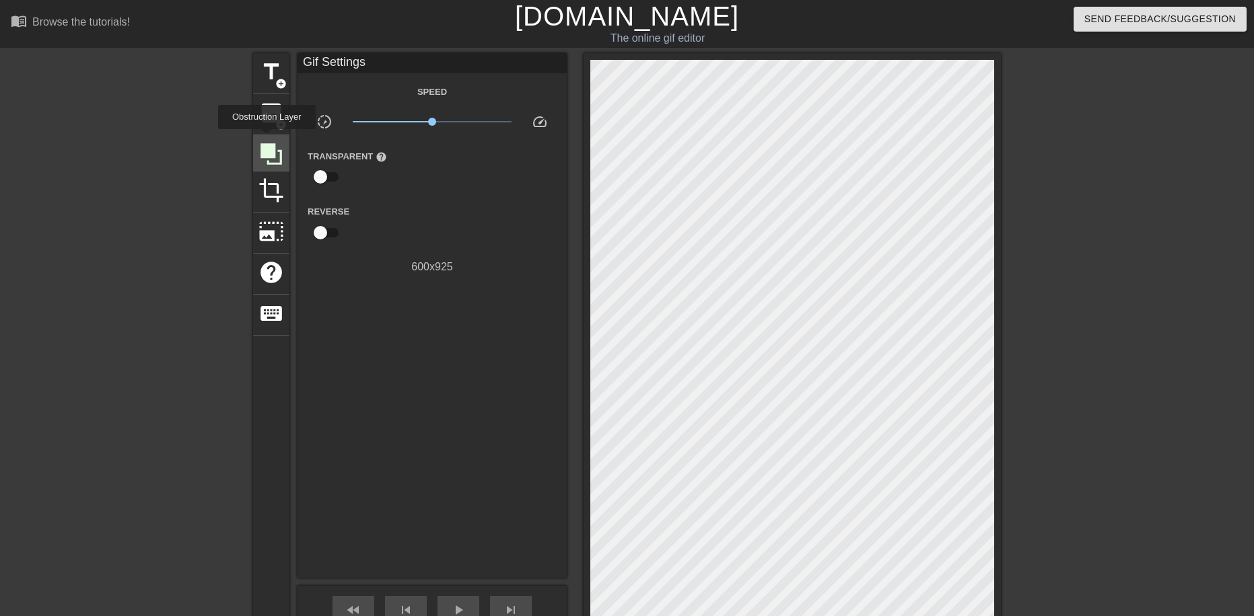
click at [267, 139] on div at bounding box center [271, 153] width 36 height 36
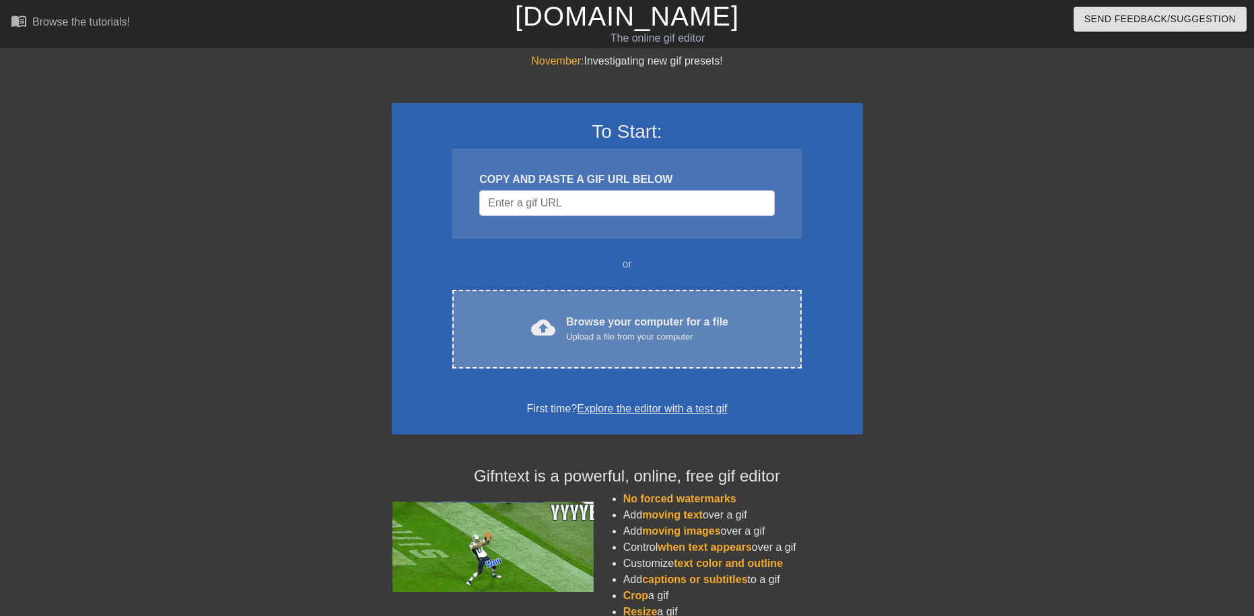
click at [733, 314] on div "cloud_upload Browse your computer for a file Upload a file from your computer" at bounding box center [626, 329] width 292 height 30
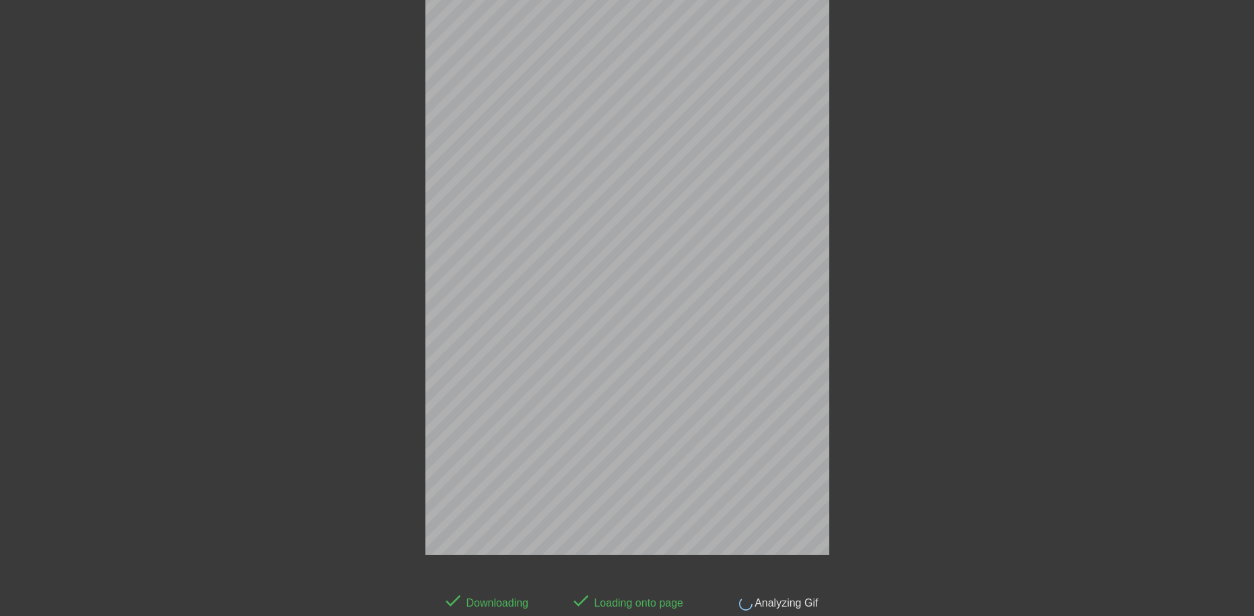
scroll to position [33, 0]
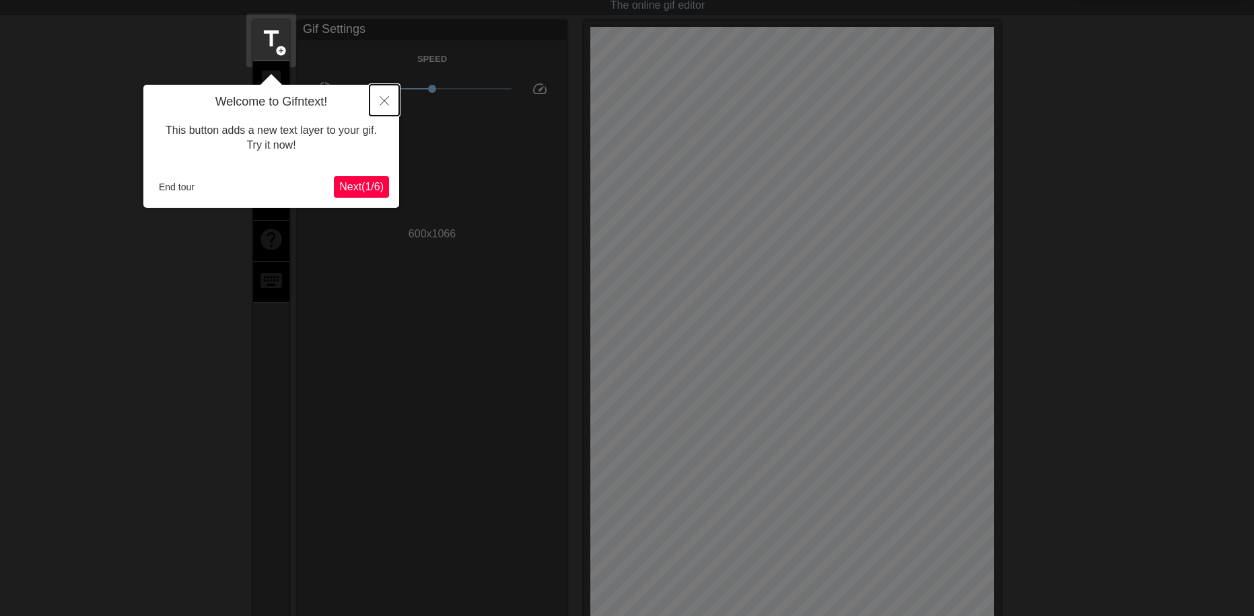
click at [380, 98] on icon "Close" at bounding box center [384, 100] width 9 height 9
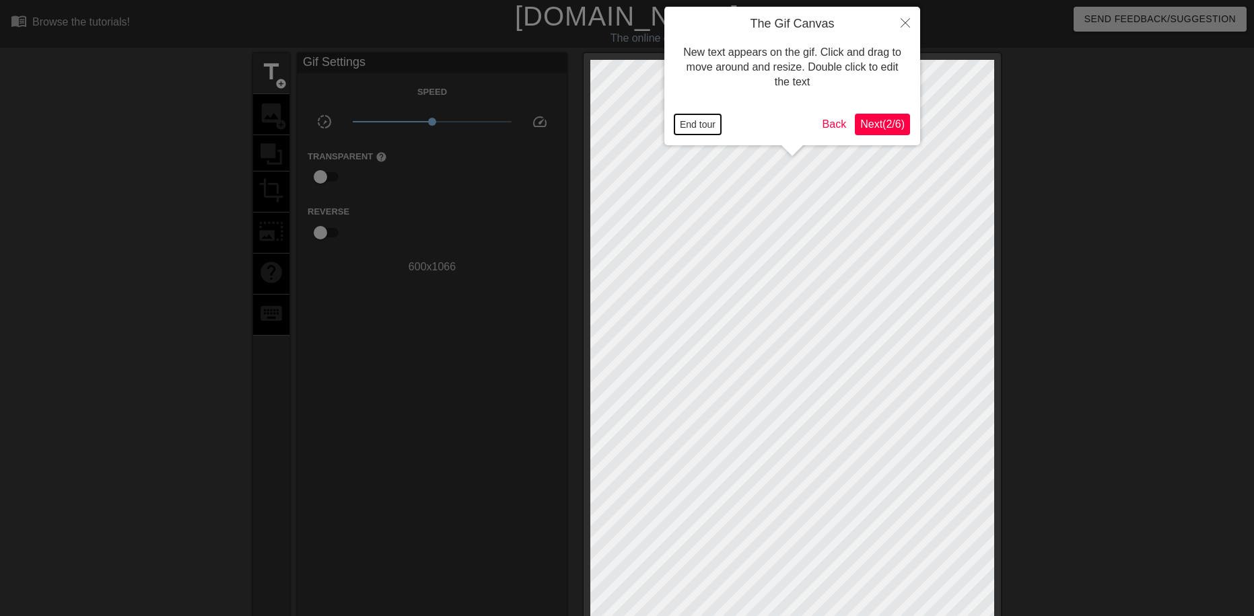
click at [681, 117] on button "End tour" at bounding box center [697, 124] width 46 height 20
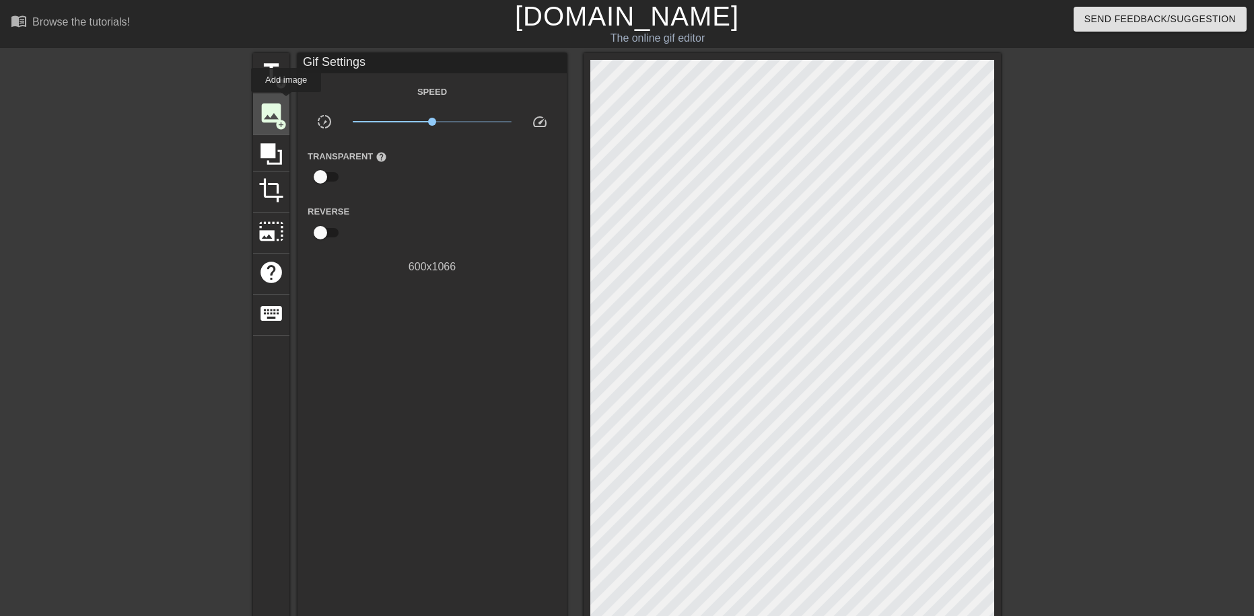
click at [281, 111] on span "image" at bounding box center [271, 113] width 26 height 26
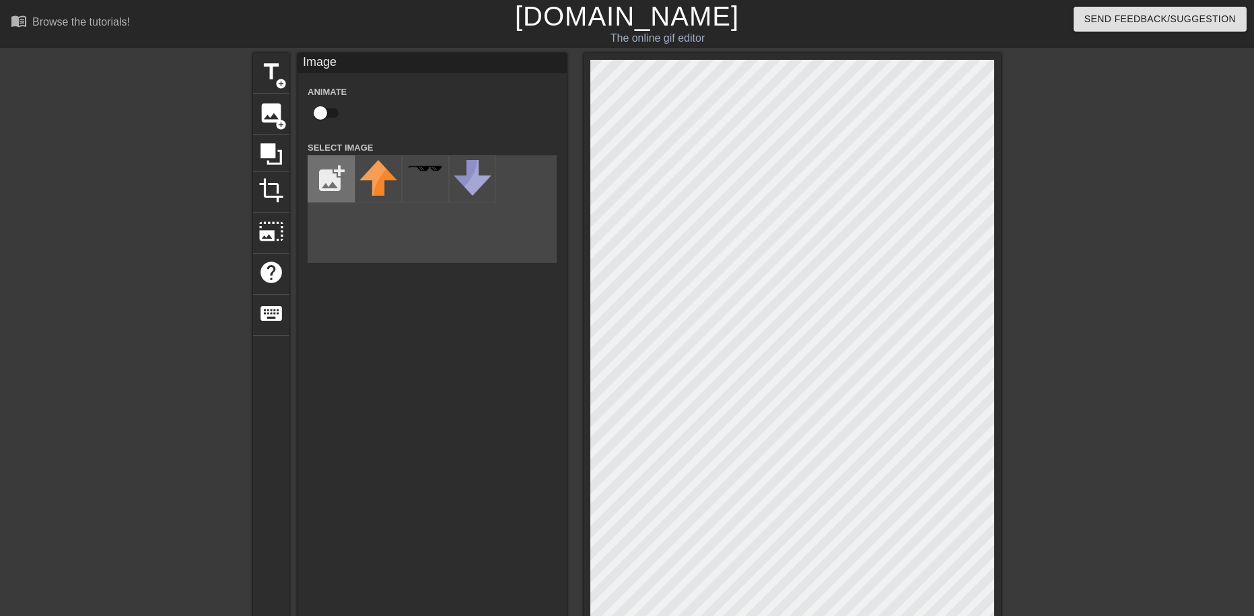
click at [335, 173] on input "file" at bounding box center [331, 179] width 46 height 46
type input "C:\fakepath\Solid_white_bordered.svg.png"
click at [363, 175] on img at bounding box center [378, 179] width 38 height 38
click at [750, 0] on html "menu_book Browse the tutorials! Gifntext.com The online gif editor Send Feedbac…" at bounding box center [627, 435] width 1254 height 870
click at [812, 36] on div "menu_book Browse the tutorials! Gifntext.com The online gif editor Send Feedbac…" at bounding box center [627, 435] width 1254 height 870
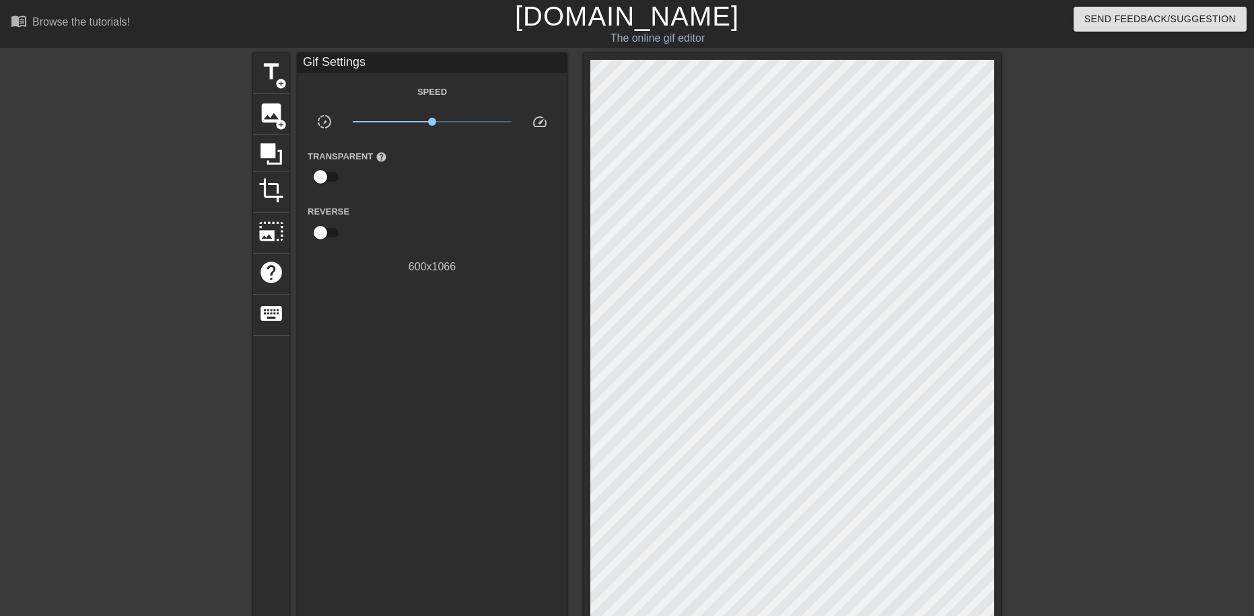
drag, startPoint x: 809, startPoint y: 52, endPoint x: 803, endPoint y: 48, distance: 7.8
click at [805, 33] on div "menu_book Browse the tutorials! Gifntext.com The online gif editor Send Feedbac…" at bounding box center [627, 435] width 1254 height 870
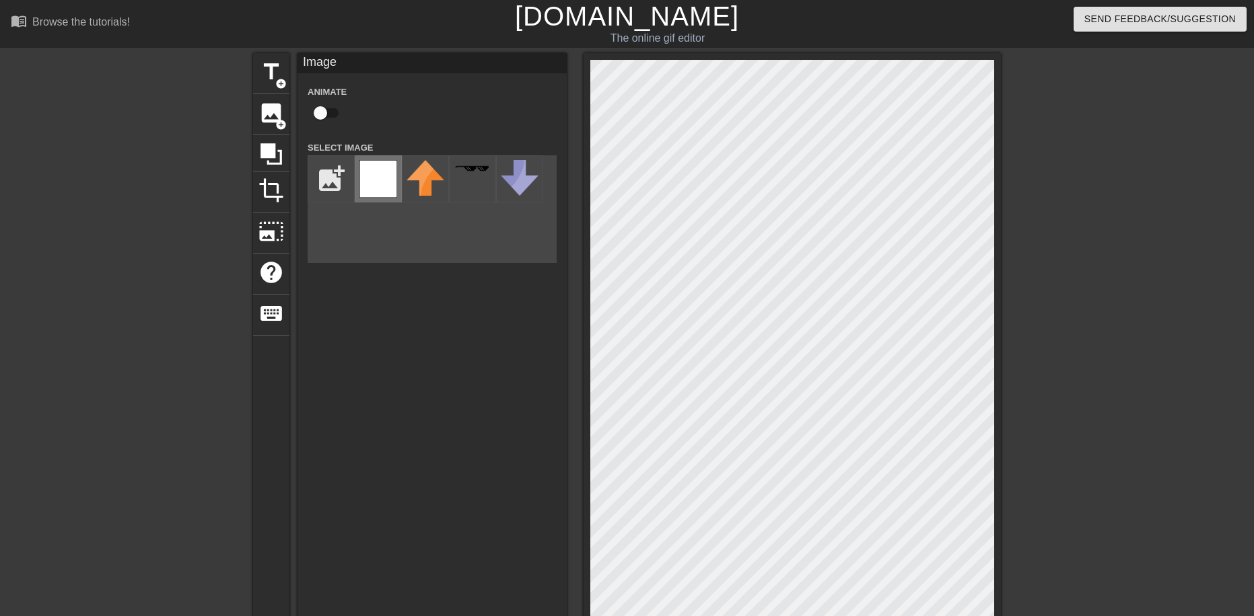
click at [384, 176] on img at bounding box center [378, 179] width 38 height 38
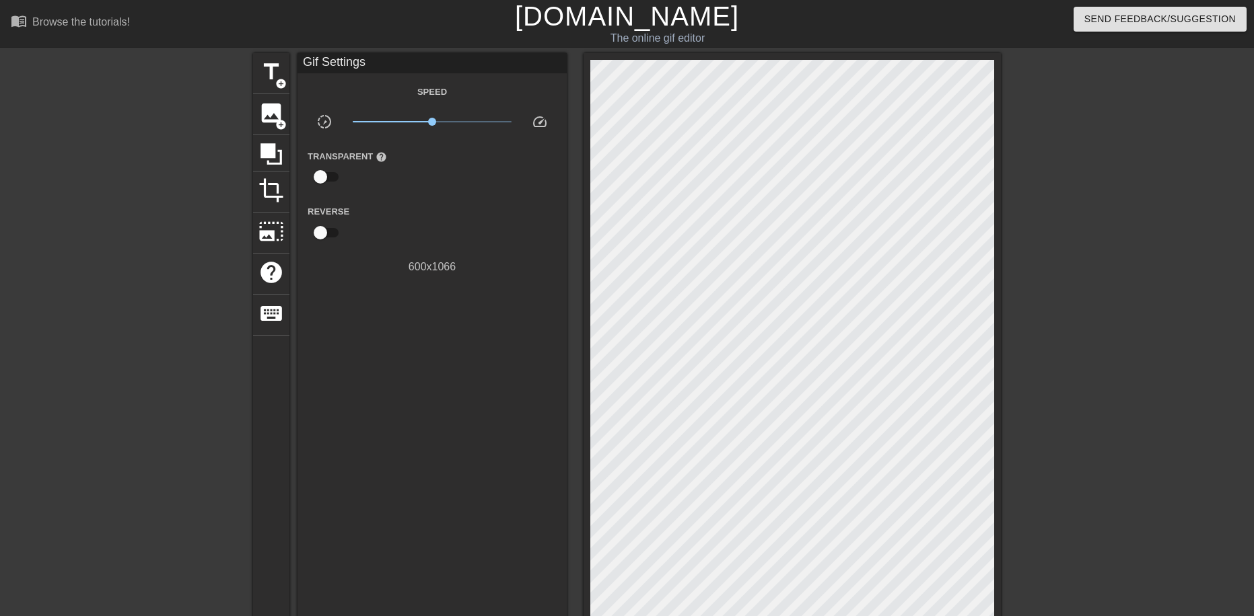
drag, startPoint x: 1085, startPoint y: 363, endPoint x: 1117, endPoint y: 484, distance: 126.0
click at [1099, 388] on div at bounding box center [1118, 255] width 202 height 404
drag, startPoint x: 1117, startPoint y: 484, endPoint x: 1118, endPoint y: 514, distance: 29.6
click at [1118, 513] on div "title add_circle image add_circle crop photo_size_select_large help keyboard Gi…" at bounding box center [627, 421] width 1254 height 737
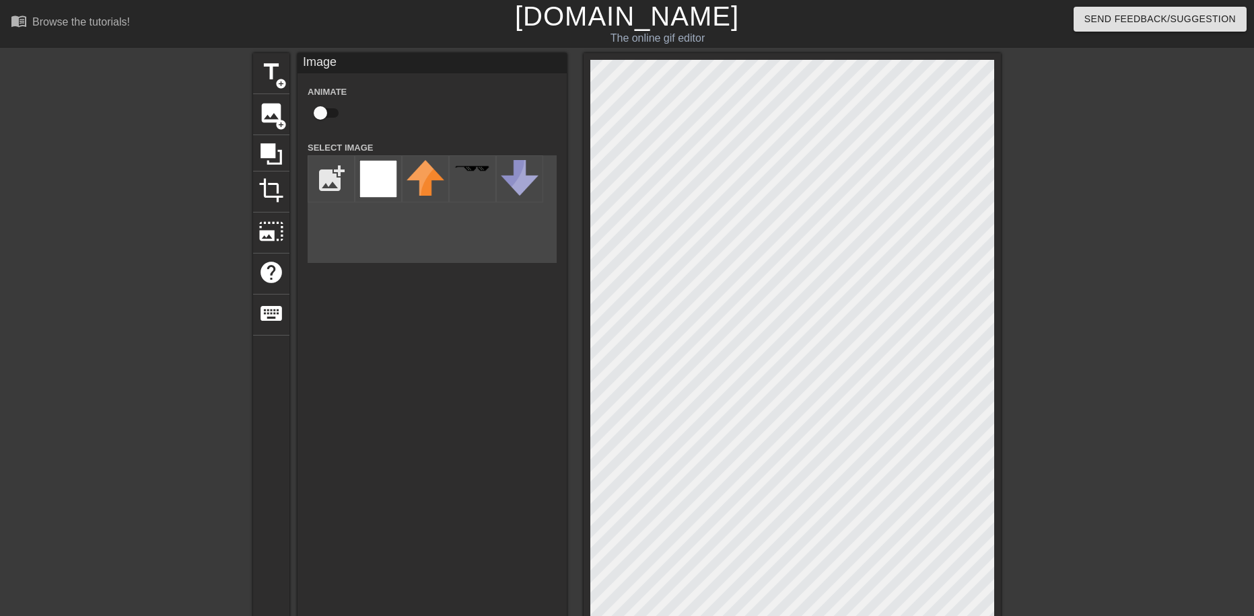
click at [540, 473] on div "title add_circle image add_circle crop photo_size_select_large help keyboard Im…" at bounding box center [627, 421] width 748 height 737
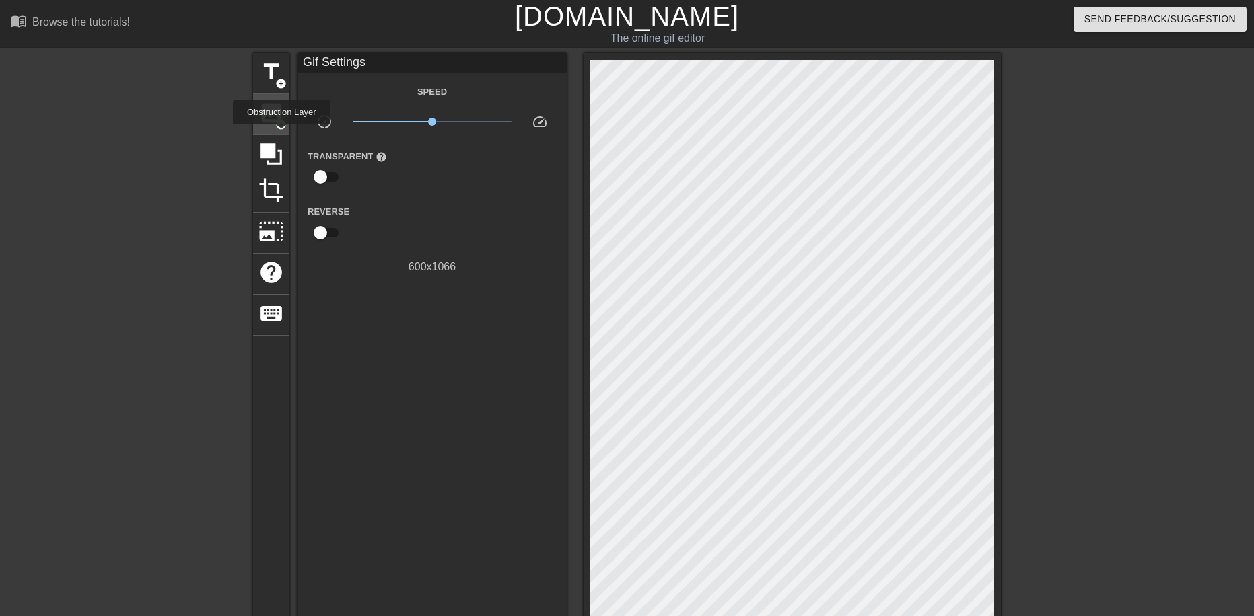
click at [283, 115] on span "image" at bounding box center [271, 113] width 26 height 26
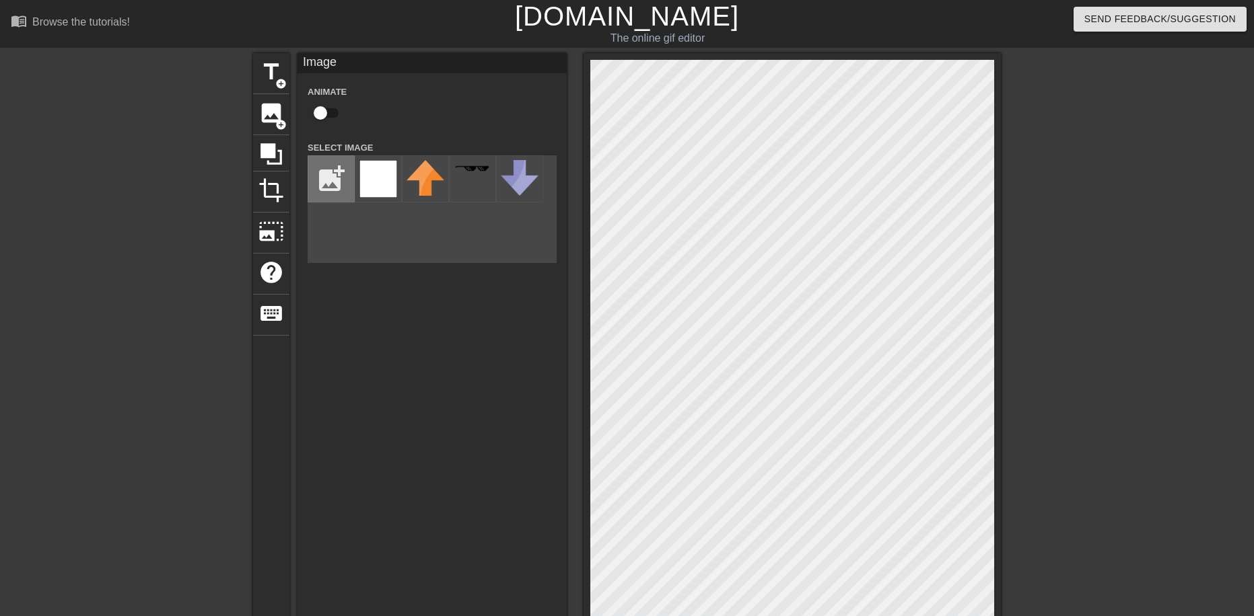
click at [334, 160] on input "file" at bounding box center [331, 179] width 46 height 46
type input "C:\fakepath\abstract-seamless-pattern-small-squares-pixels-white-colors_444390-…"
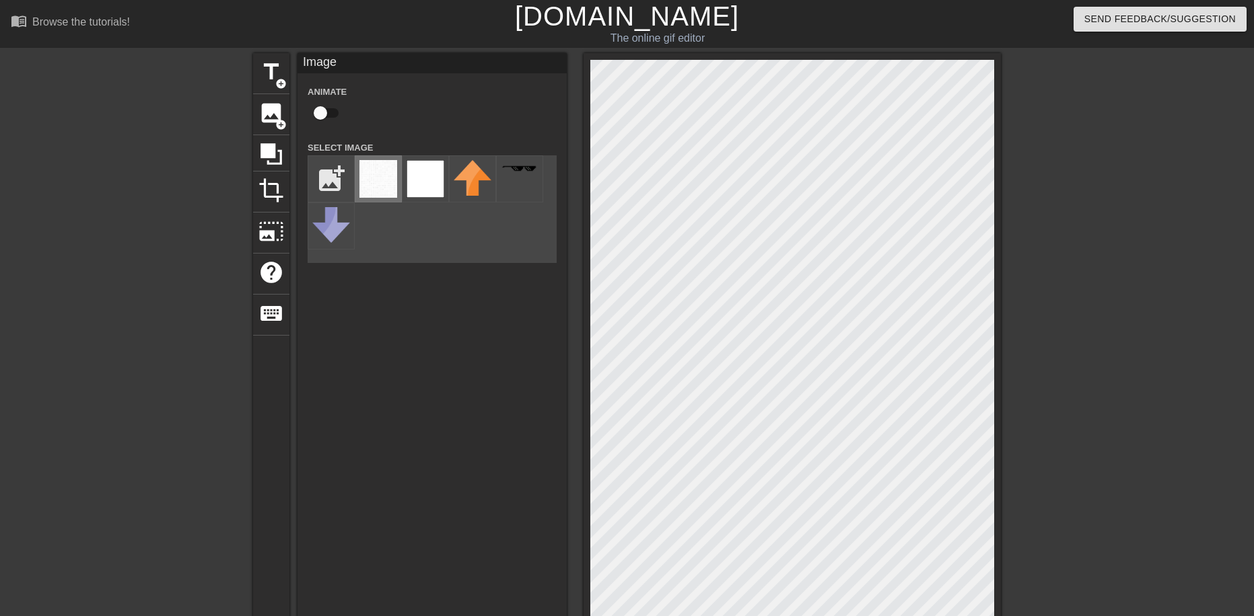
click at [371, 176] on img at bounding box center [378, 179] width 38 height 38
click at [1052, 83] on div "title add_circle image add_circle crop photo_size_select_large help keyboard Im…" at bounding box center [627, 421] width 1254 height 737
click at [273, 78] on span "title" at bounding box center [271, 72] width 26 height 26
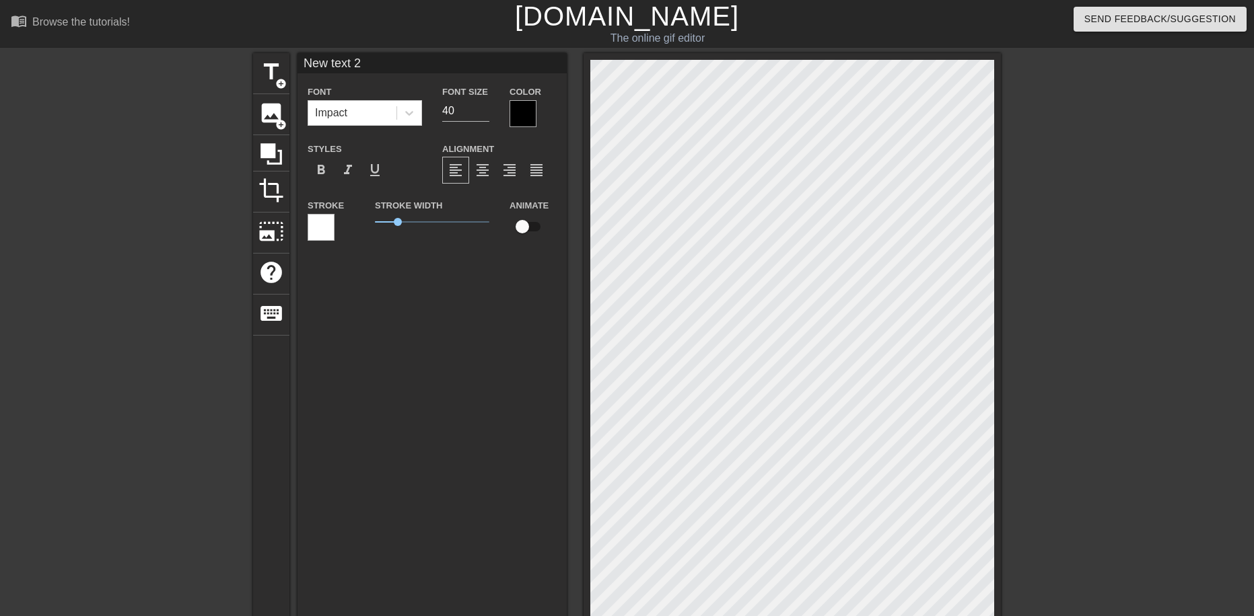
scroll to position [2, 1]
click at [320, 229] on div at bounding box center [321, 227] width 27 height 27
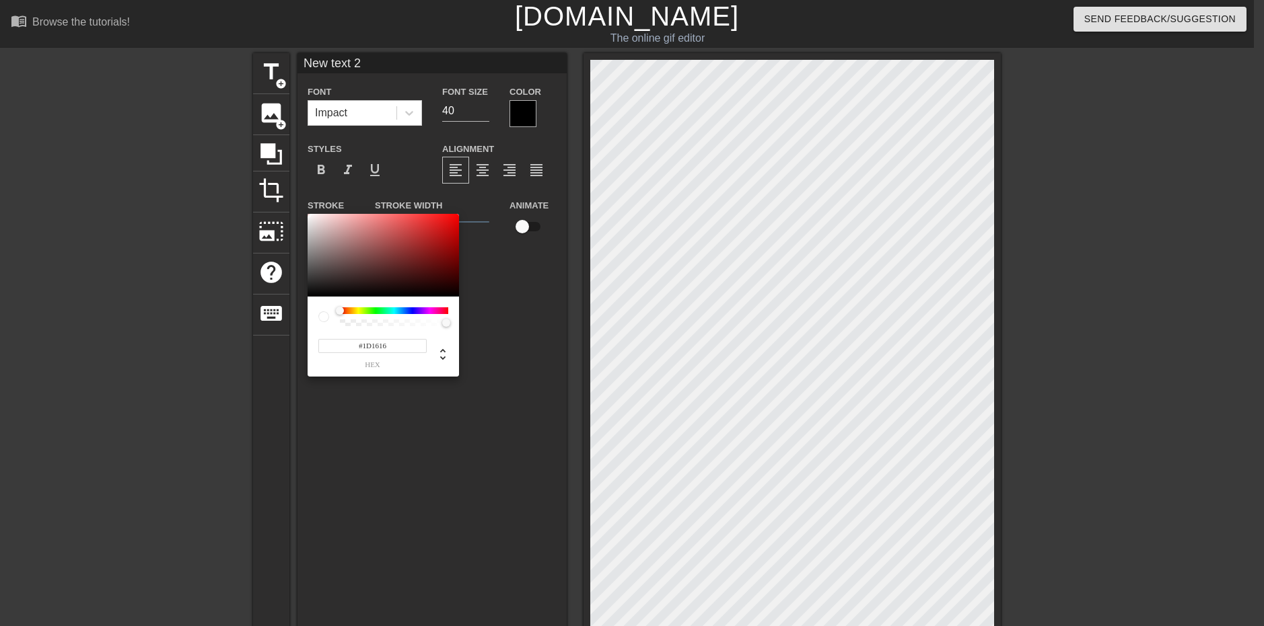
type input "#000000"
drag, startPoint x: 387, startPoint y: 264, endPoint x: 336, endPoint y: 367, distance: 115.0
click at [203, 363] on div "#000000 hex" at bounding box center [632, 313] width 1264 height 626
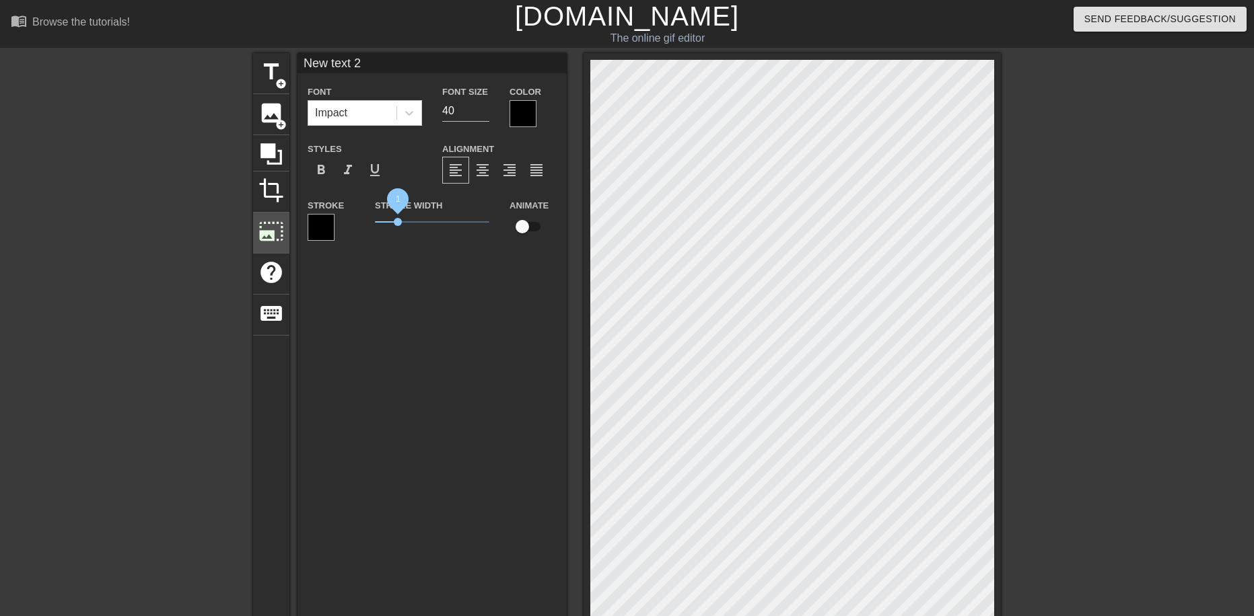
drag, startPoint x: 399, startPoint y: 225, endPoint x: 287, endPoint y: 233, distance: 112.0
click at [285, 231] on div "title add_circle image add_circle crop photo_size_select_large help keyboard Ne…" at bounding box center [627, 421] width 748 height 737
type input "s"
type textarea "s"
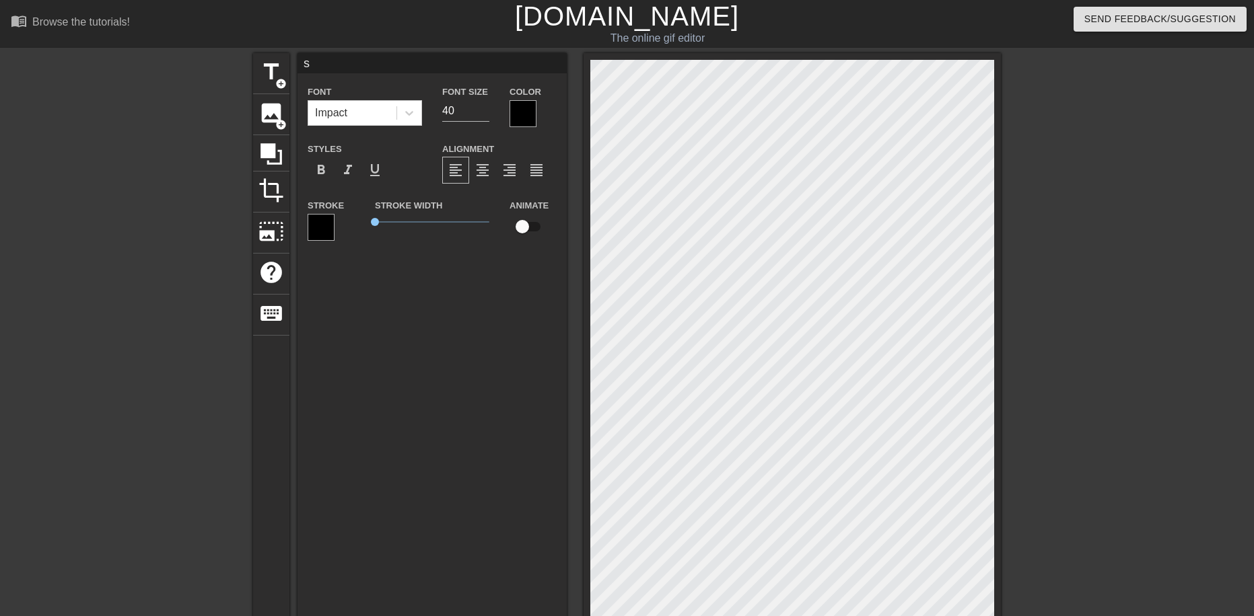
scroll to position [2, 2]
type input "sy"
type textarea "sy"
type input "syb"
type textarea "syb"
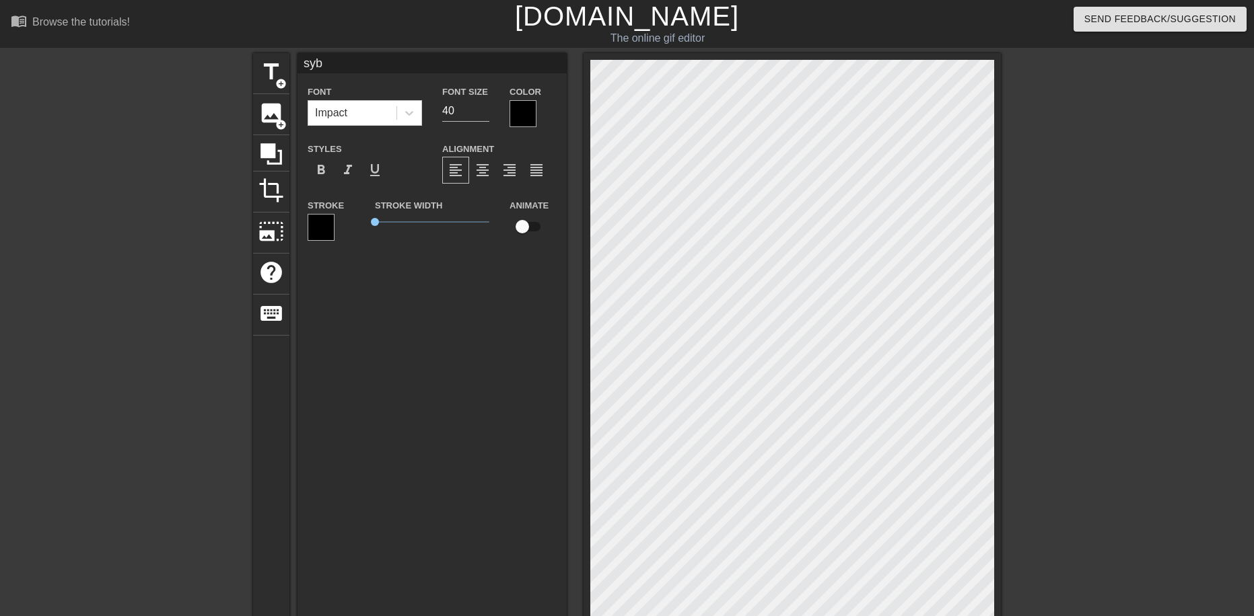
type input "syba"
type textarea "syba"
type input "sybai"
type textarea "sybai"
type input "syba"
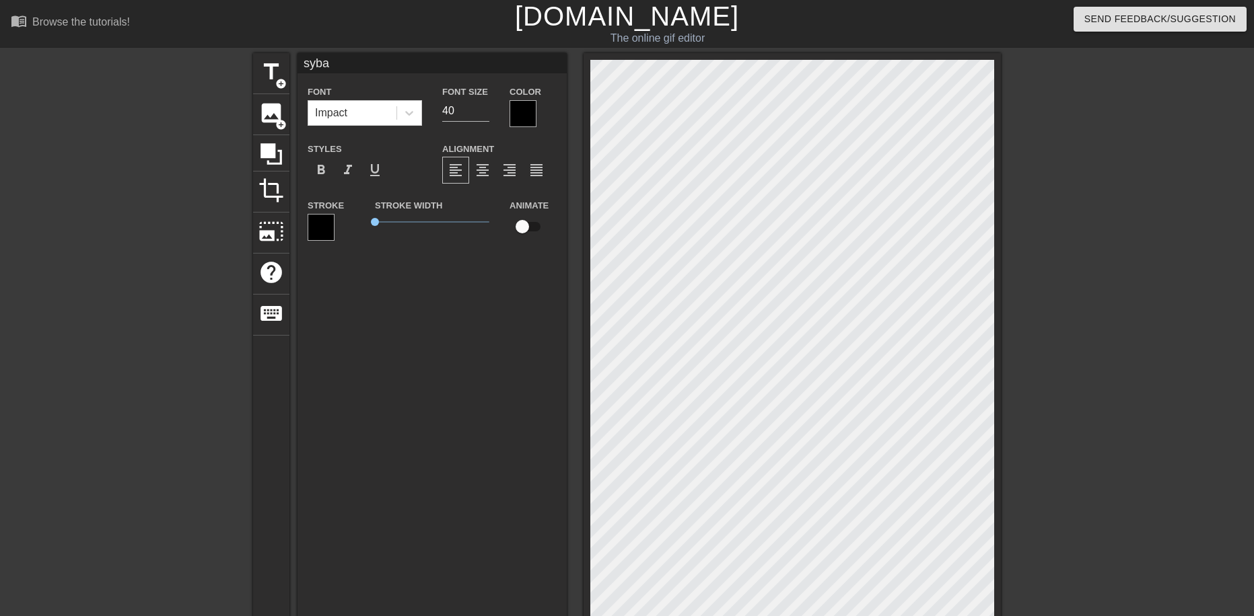
type textarea "syba"
type input "sybau"
type textarea "sybau"
type input "sybau"
type textarea "sybau"
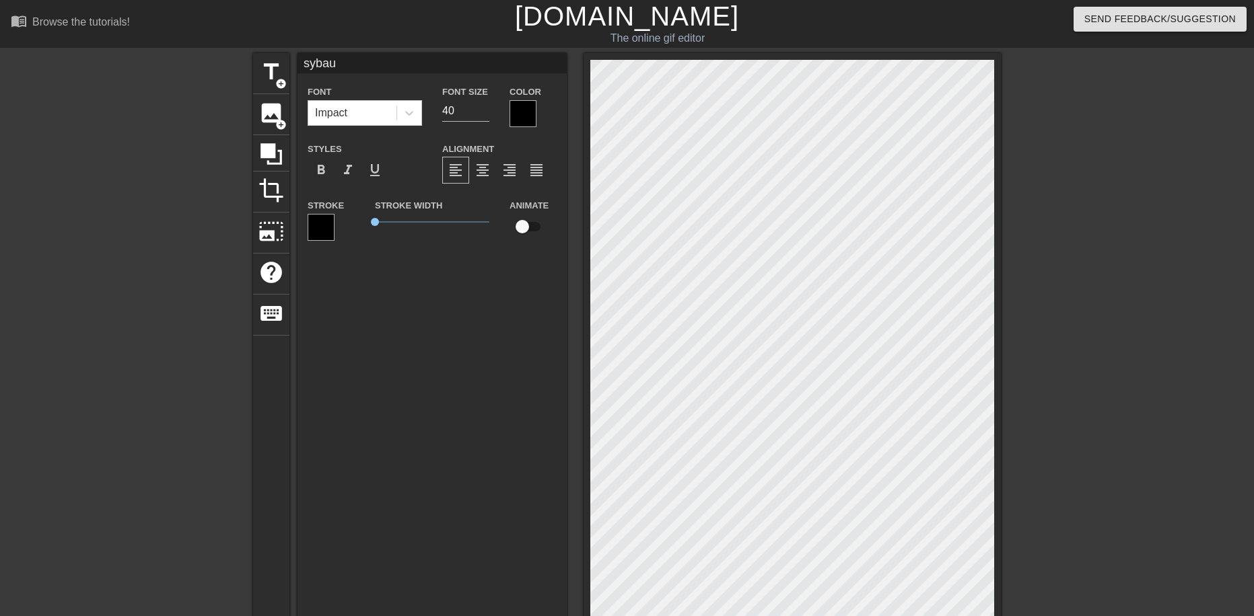
type input "sybau 🥀"
type textarea "sybau 🥀"
type input "sybau 🥀"
type textarea "sybau 🥀"
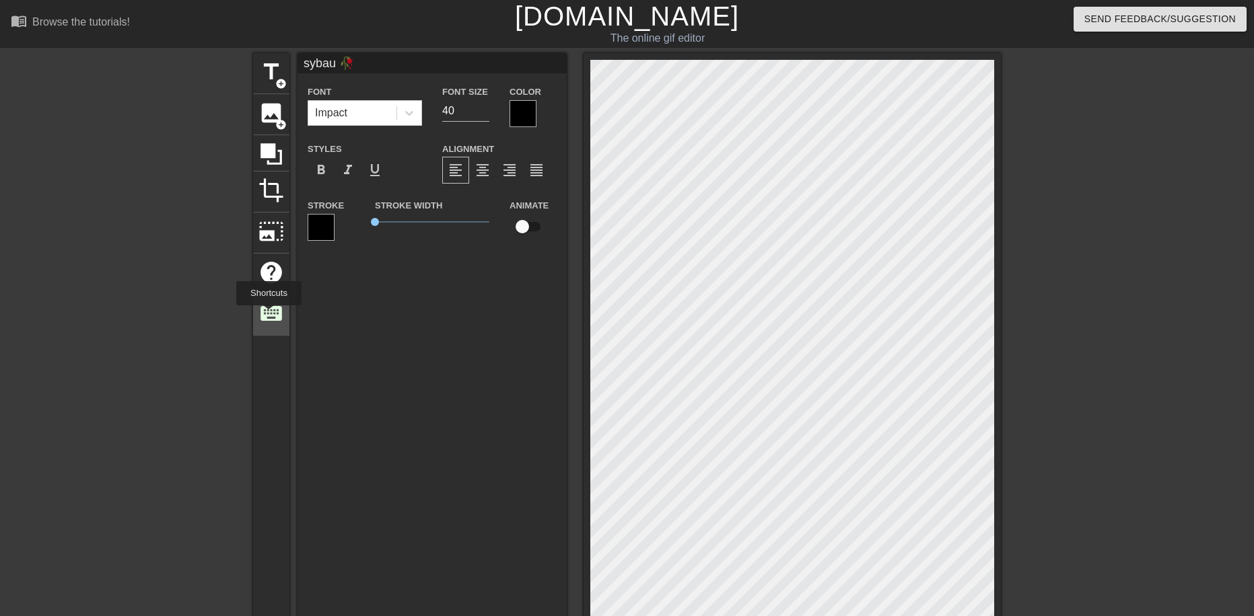
click at [268, 315] on span "keyboard" at bounding box center [271, 314] width 26 height 26
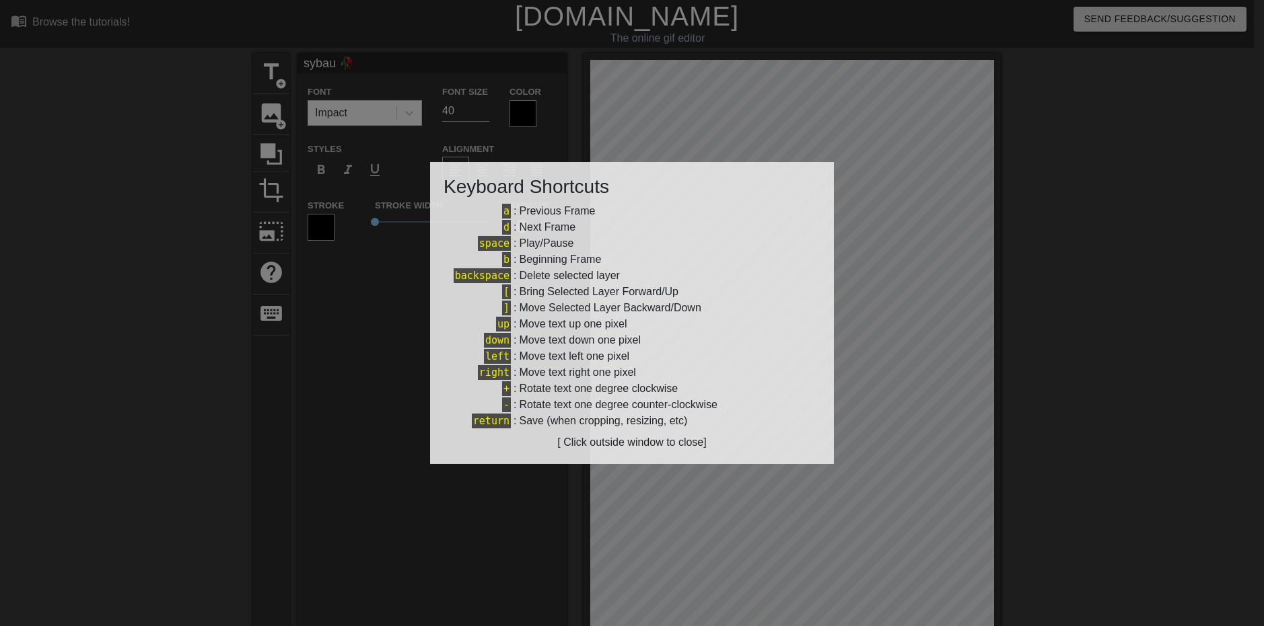
click at [888, 408] on div at bounding box center [632, 313] width 1264 height 626
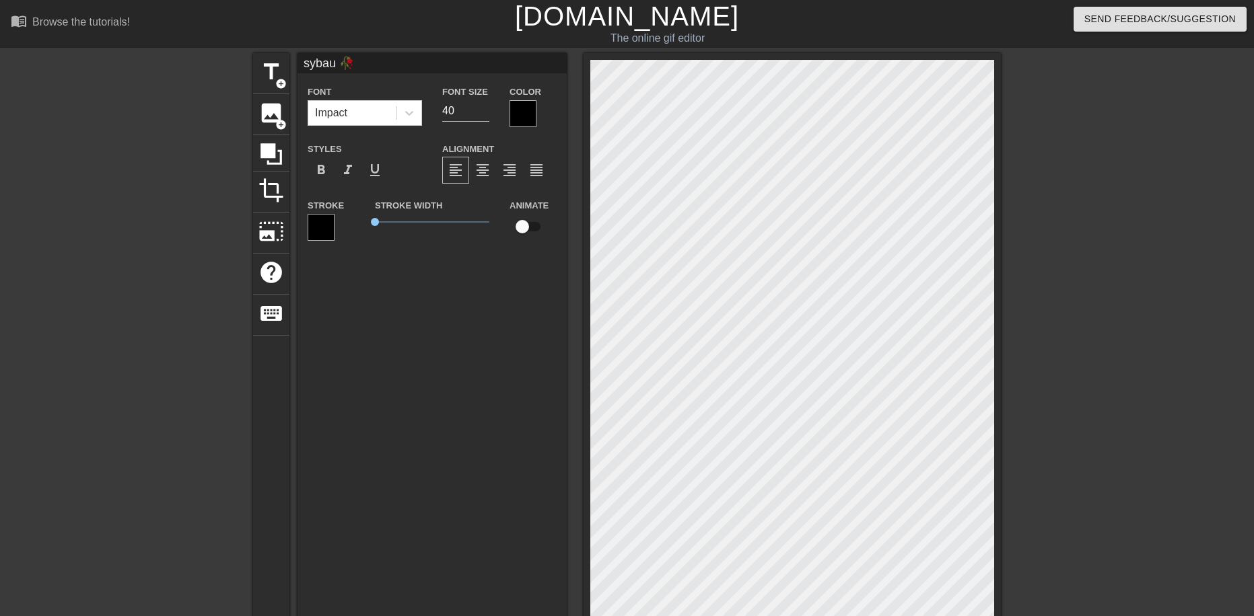
click at [1198, 223] on div at bounding box center [1118, 255] width 202 height 404
click at [1033, 182] on div at bounding box center [1118, 255] width 202 height 404
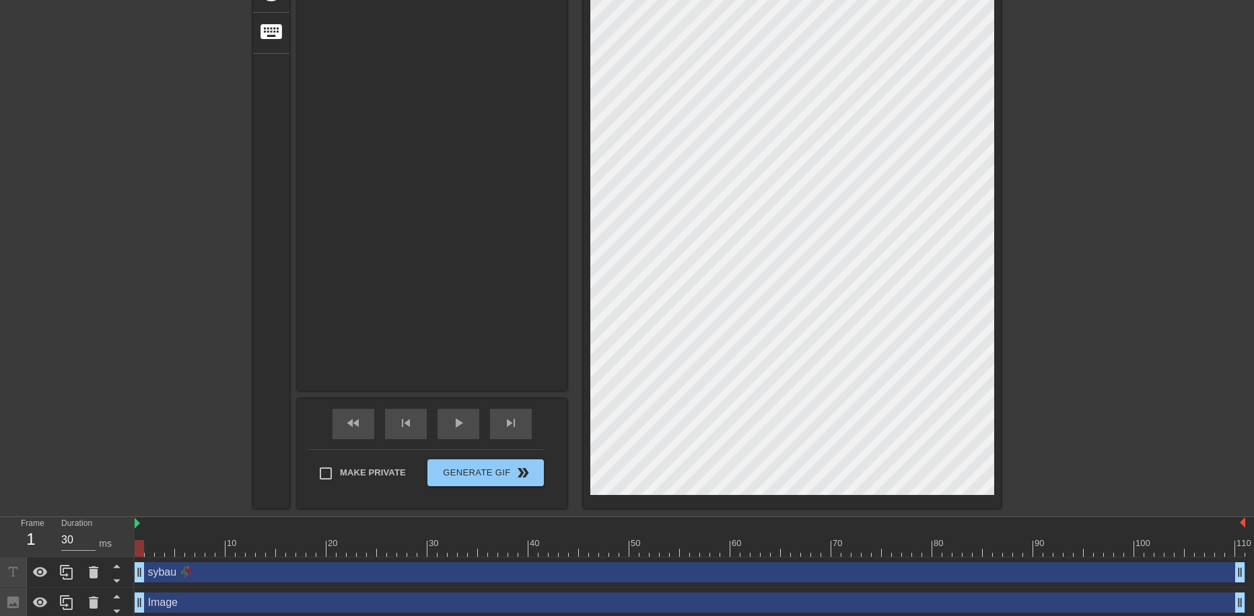
scroll to position [287, 0]
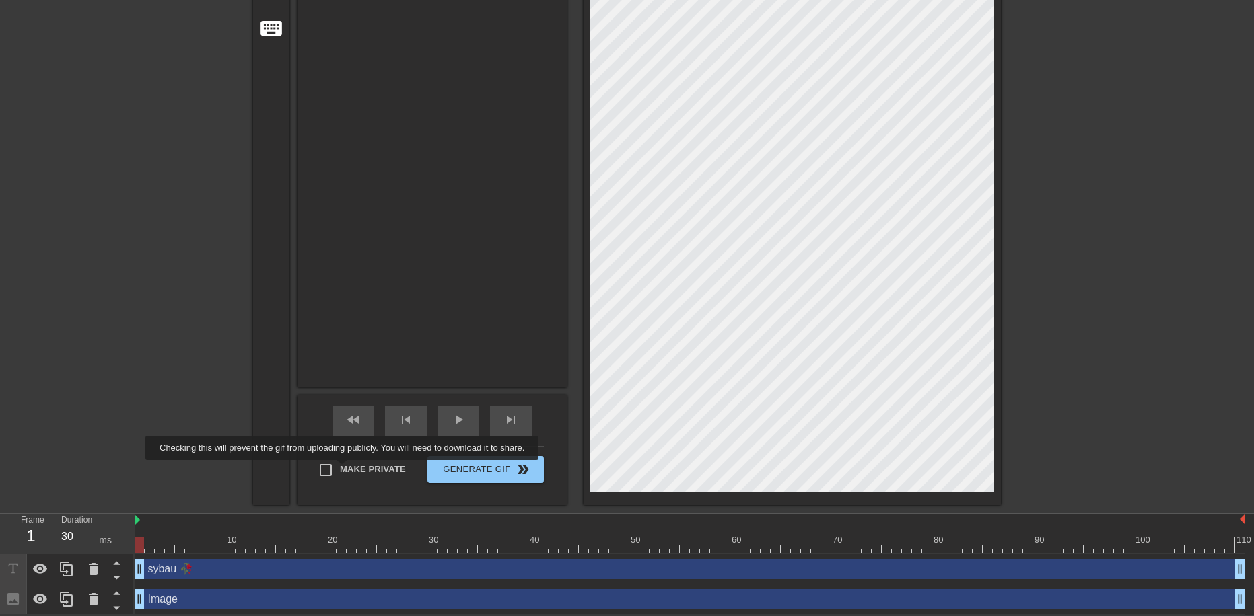
click at [347, 470] on span "Make Private" at bounding box center [373, 469] width 66 height 13
click at [340, 470] on input "Make Private" at bounding box center [326, 470] width 28 height 28
checkbox input "true"
click at [446, 466] on span "Generate Gif double_arrow" at bounding box center [486, 470] width 106 height 16
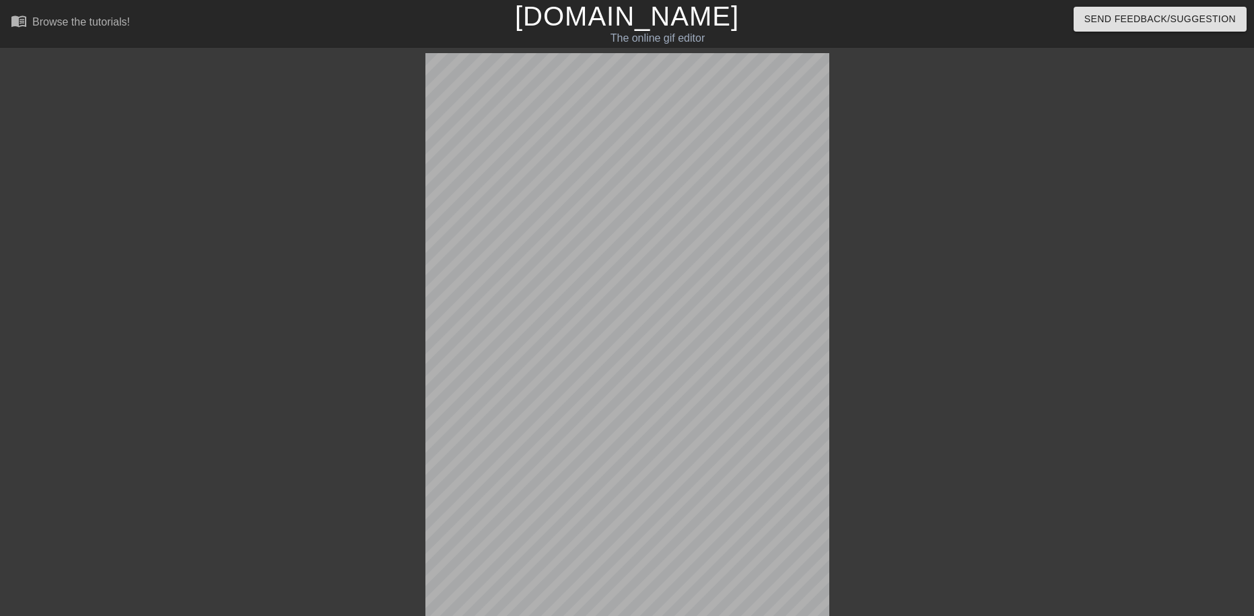
scroll to position [250, 0]
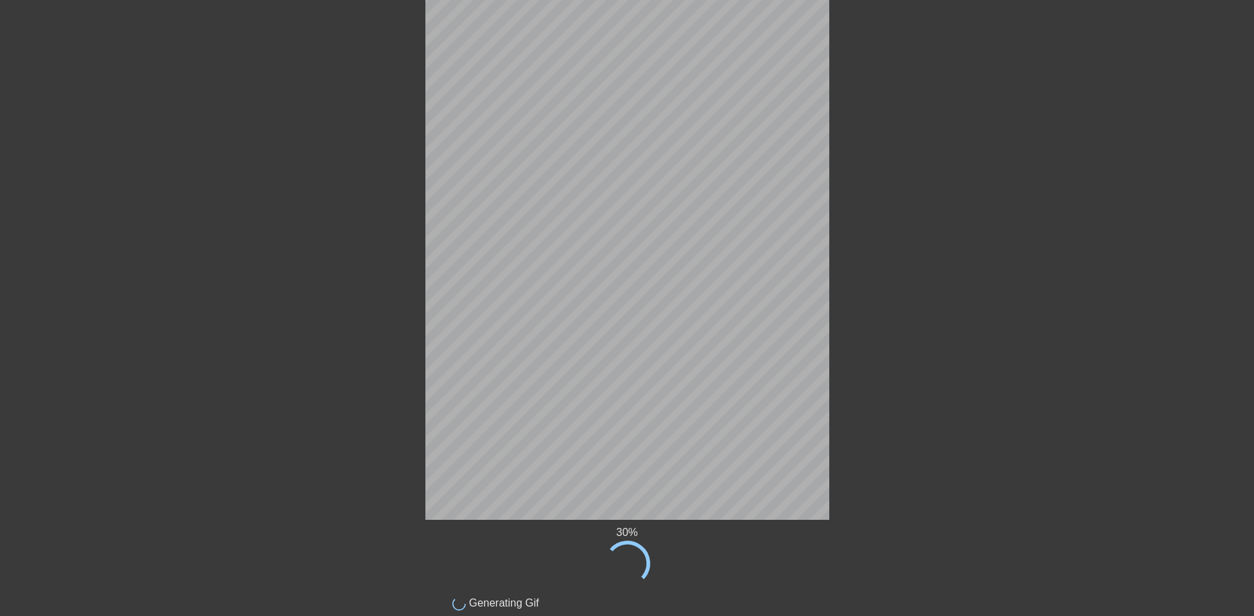
click at [206, 558] on div "30 % done Generating Gif title add_circle image add_circle crop photo_size_sele…" at bounding box center [627, 207] width 1254 height 809
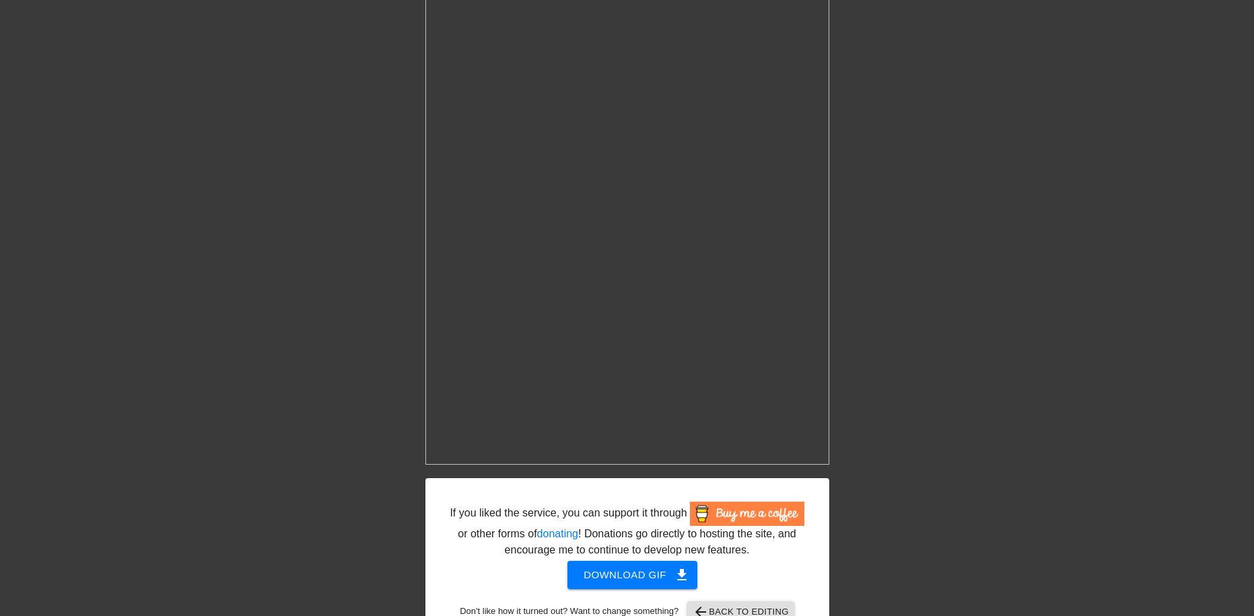
scroll to position [339, 0]
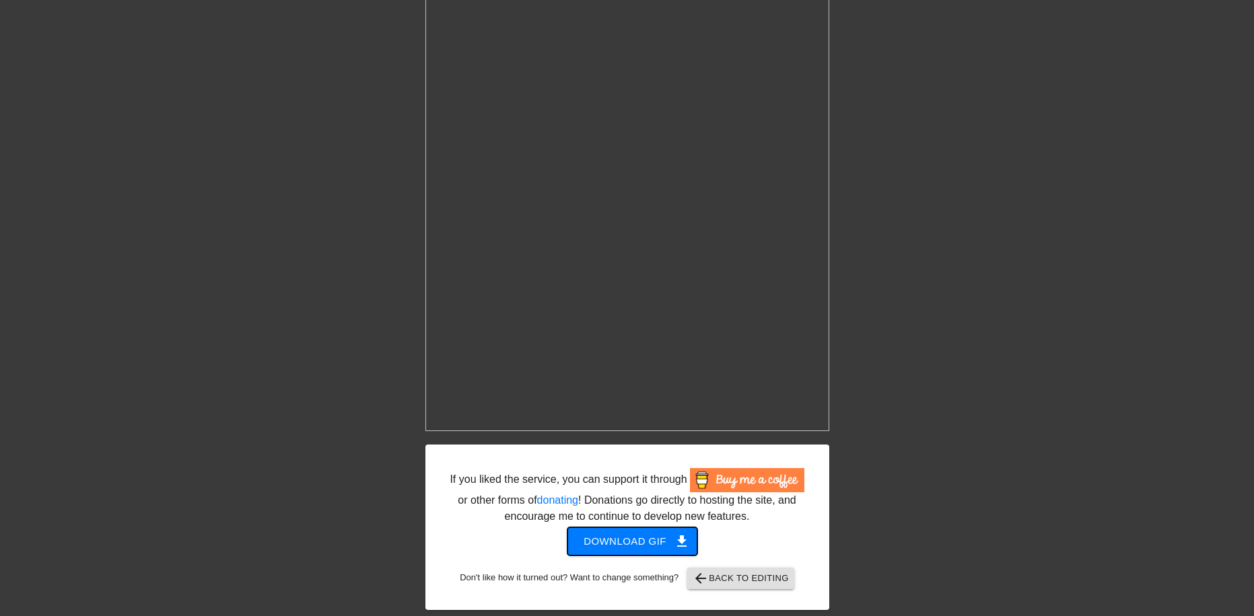
click at [637, 542] on span "Download gif get_app" at bounding box center [632, 541] width 98 height 17
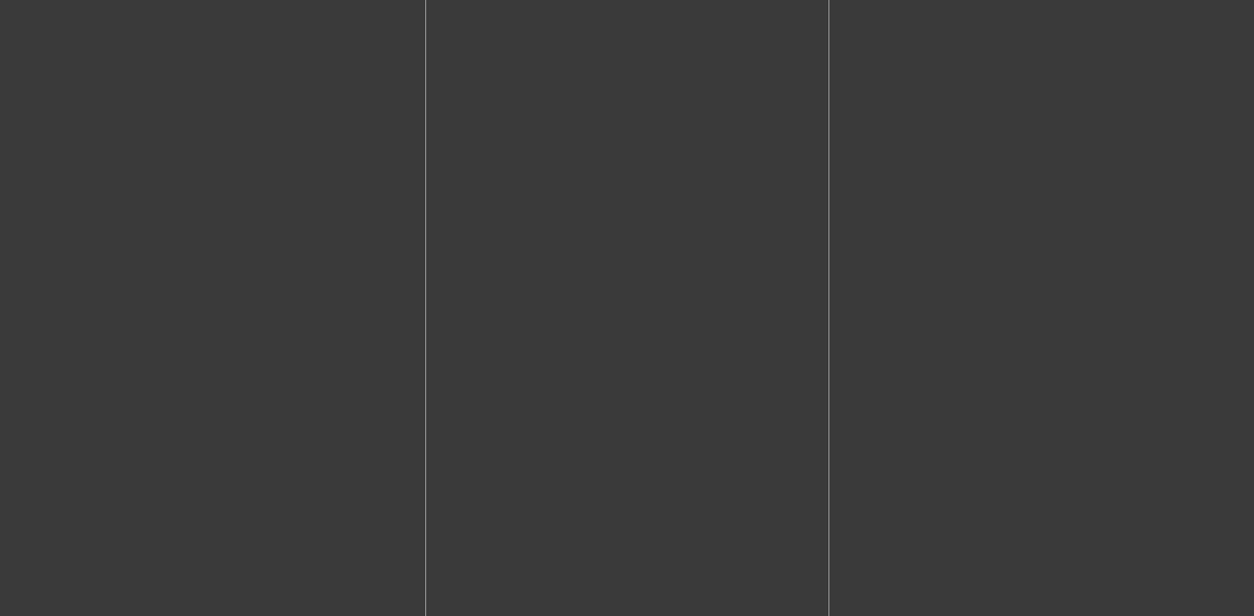
scroll to position [0, 0]
